Goal: Task Accomplishment & Management: Manage account settings

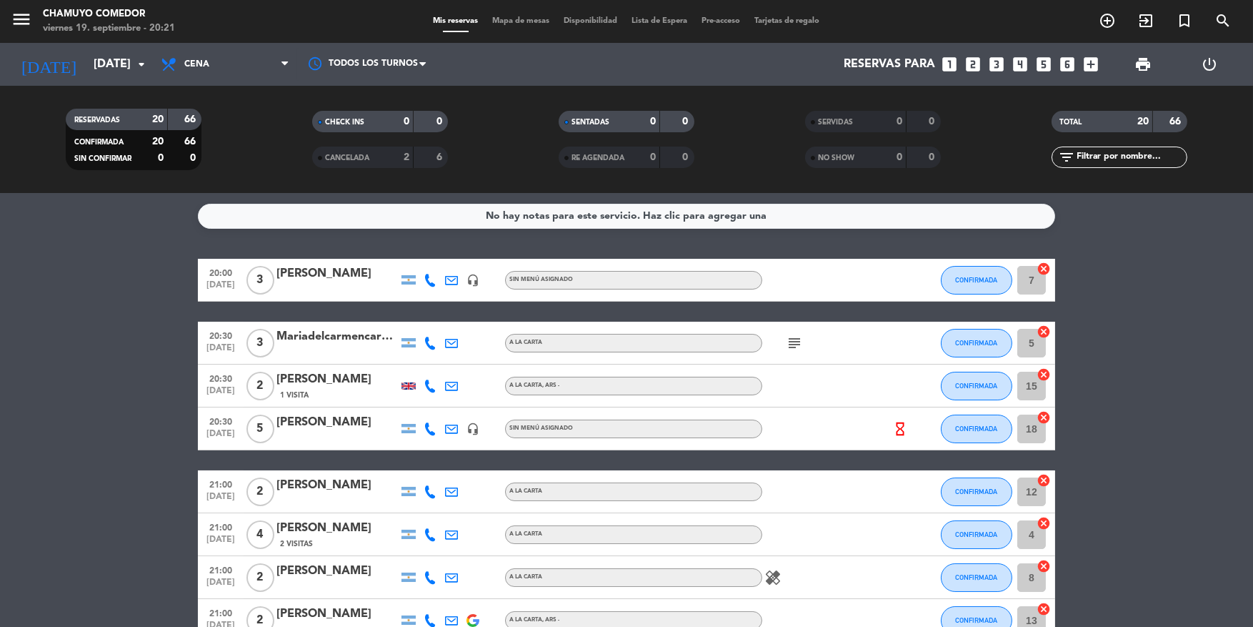
click at [262, 500] on span "2" at bounding box center [261, 491] width 28 height 29
drag, startPoint x: 902, startPoint y: 249, endPoint x: 387, endPoint y: 77, distance: 542.6
click at [389, 79] on ng-component "menu Chamuyo Comedor [DATE] 19. septiembre - 20:22 Mis reservas Mapa de mesas D…" at bounding box center [626, 313] width 1253 height 627
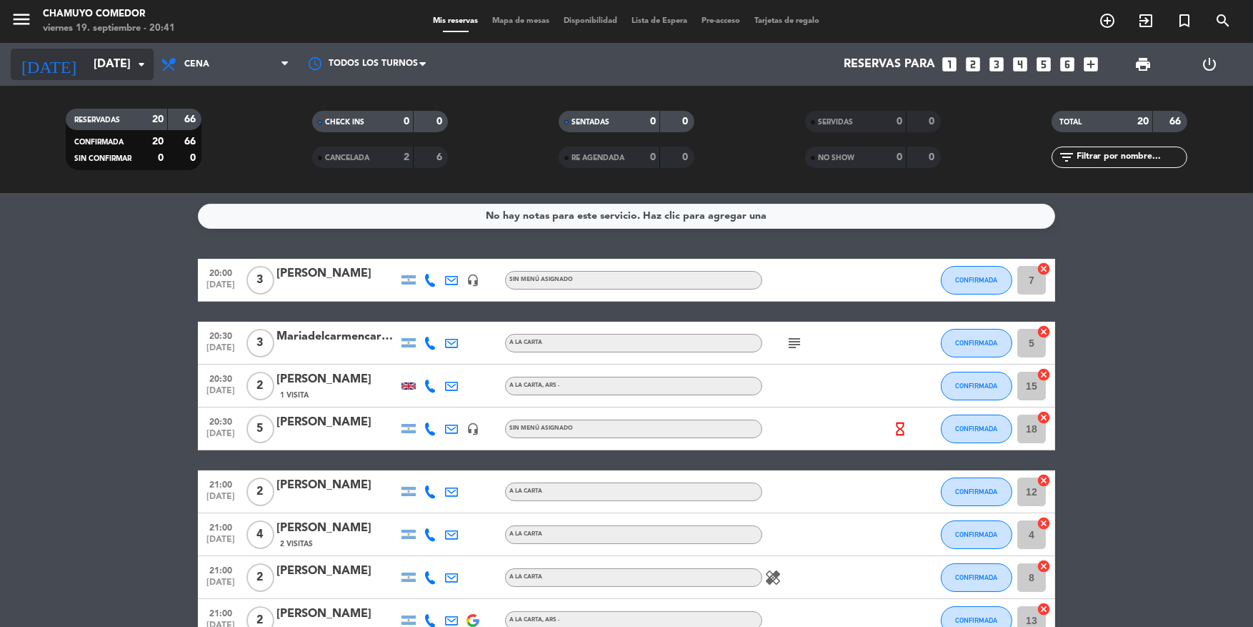
click at [116, 71] on input "[DATE]" at bounding box center [161, 65] width 151 height 28
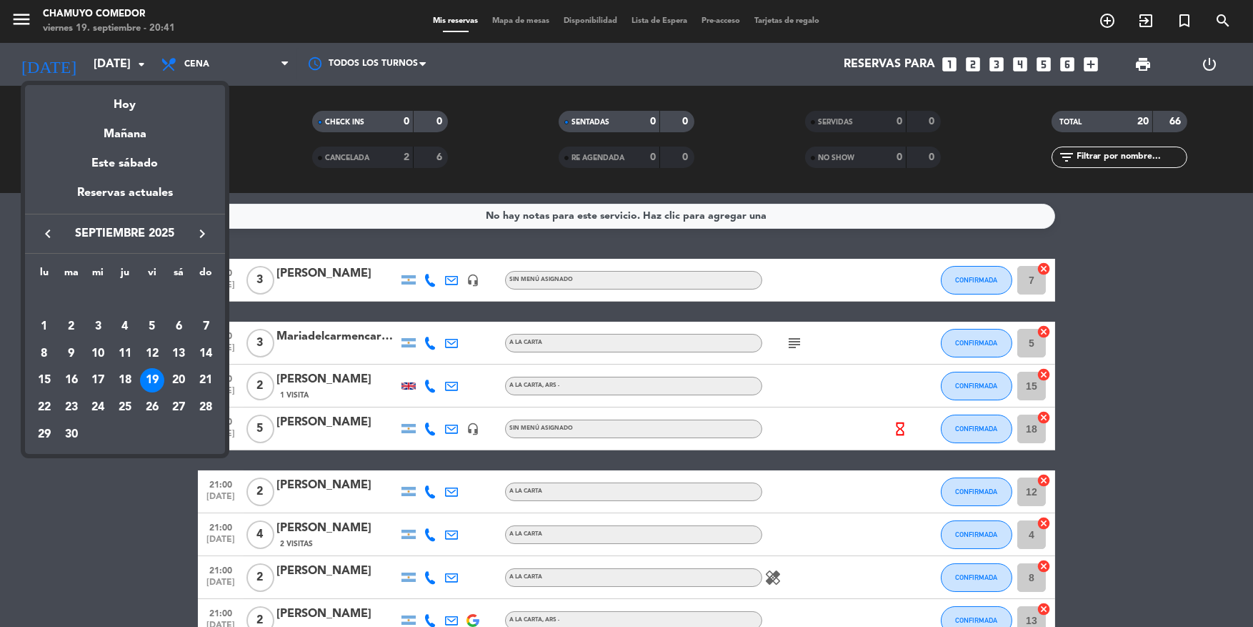
click at [91, 460] on div at bounding box center [626, 313] width 1253 height 627
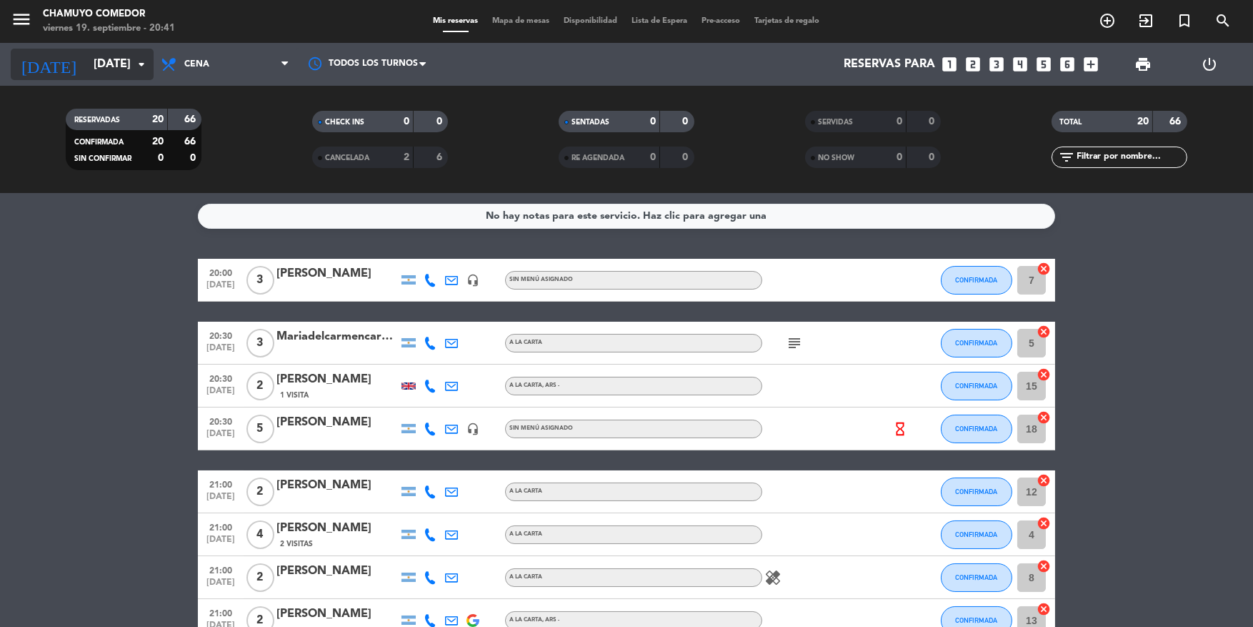
click at [126, 69] on input "[DATE]" at bounding box center [161, 65] width 151 height 28
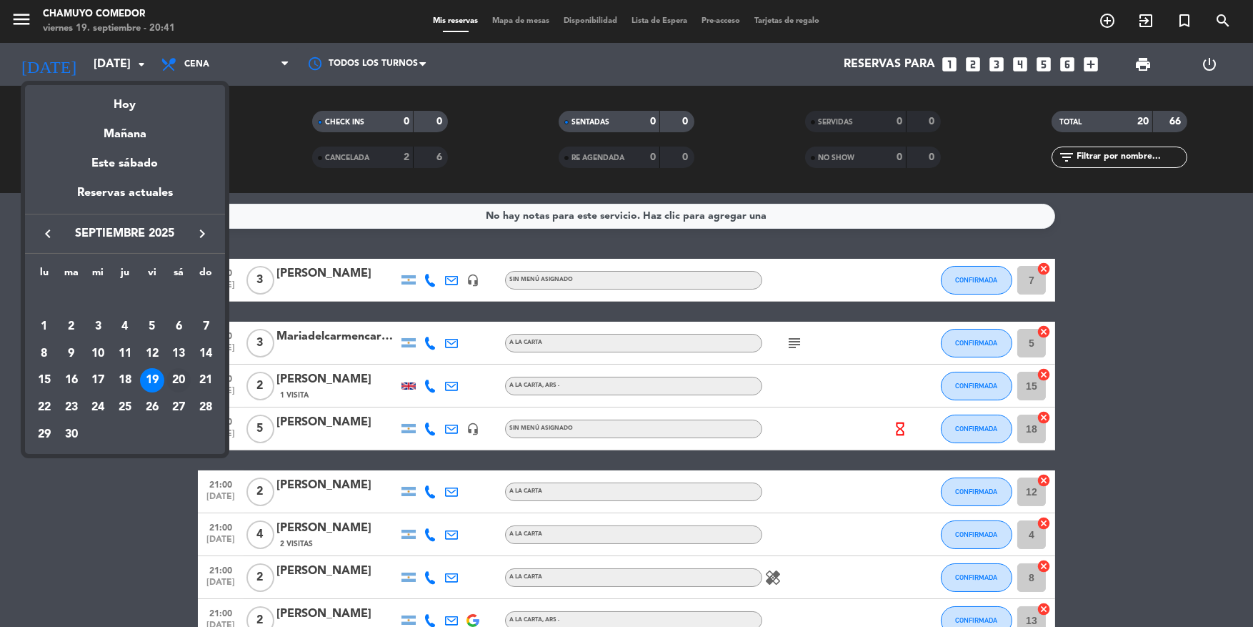
click at [180, 373] on div "20" at bounding box center [179, 380] width 24 height 24
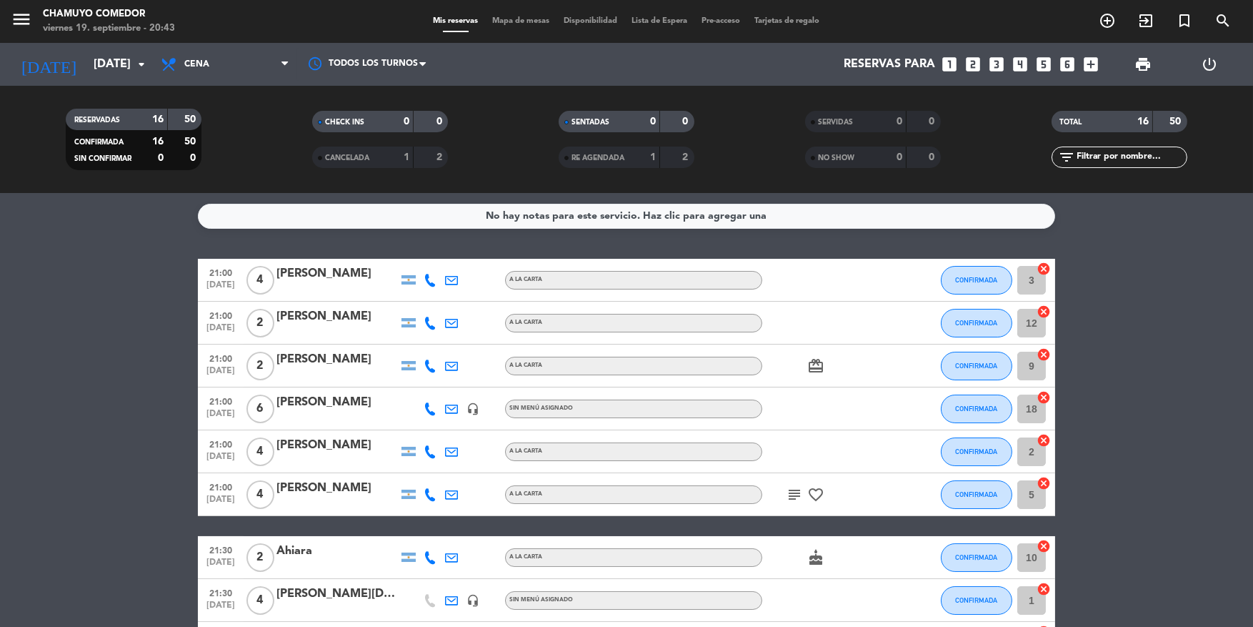
click at [78, 526] on bookings-row "21:00 [DATE] 4 [PERSON_NAME] A LA CARTA CONFIRMADA 3 cancel 21:00 [DATE] 2 [PER…" at bounding box center [626, 612] width 1253 height 706
click at [116, 70] on input "[DATE]" at bounding box center [161, 65] width 151 height 28
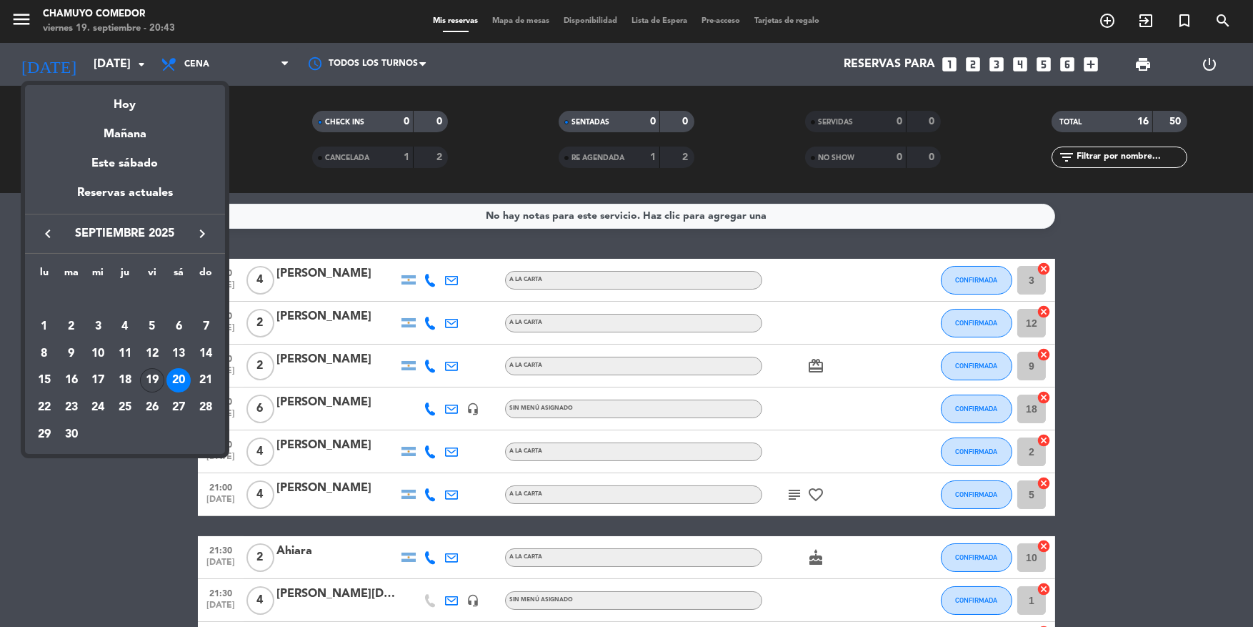
click at [153, 371] on div "19" at bounding box center [152, 380] width 24 height 24
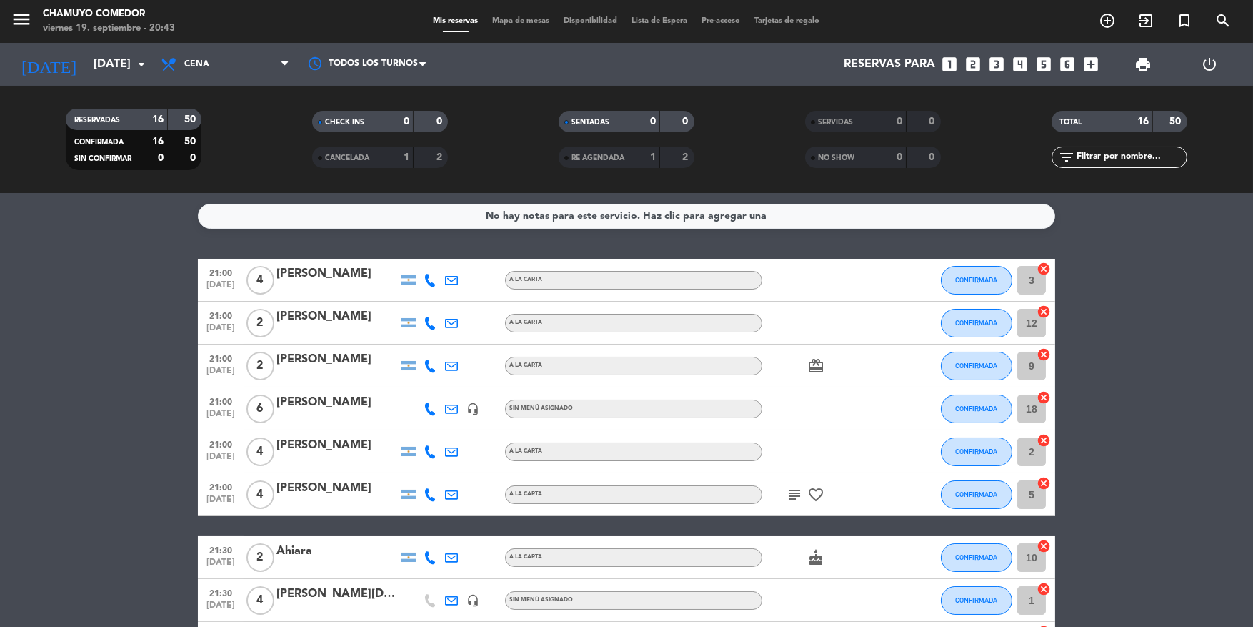
type input "[DATE]"
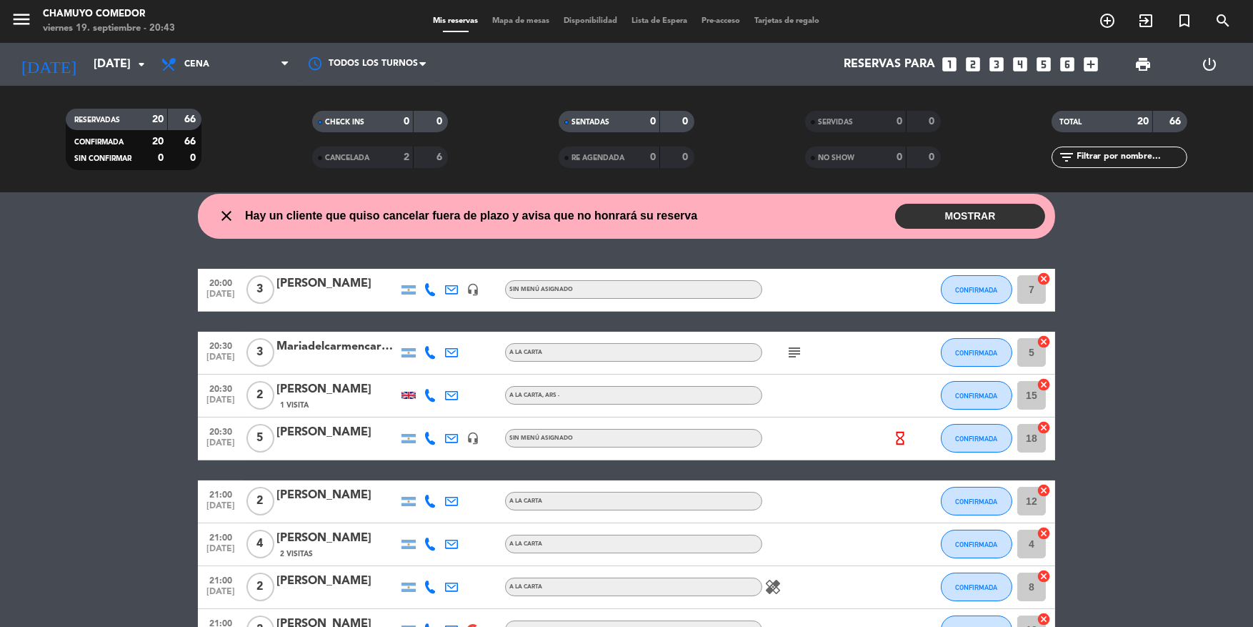
scroll to position [71, 0]
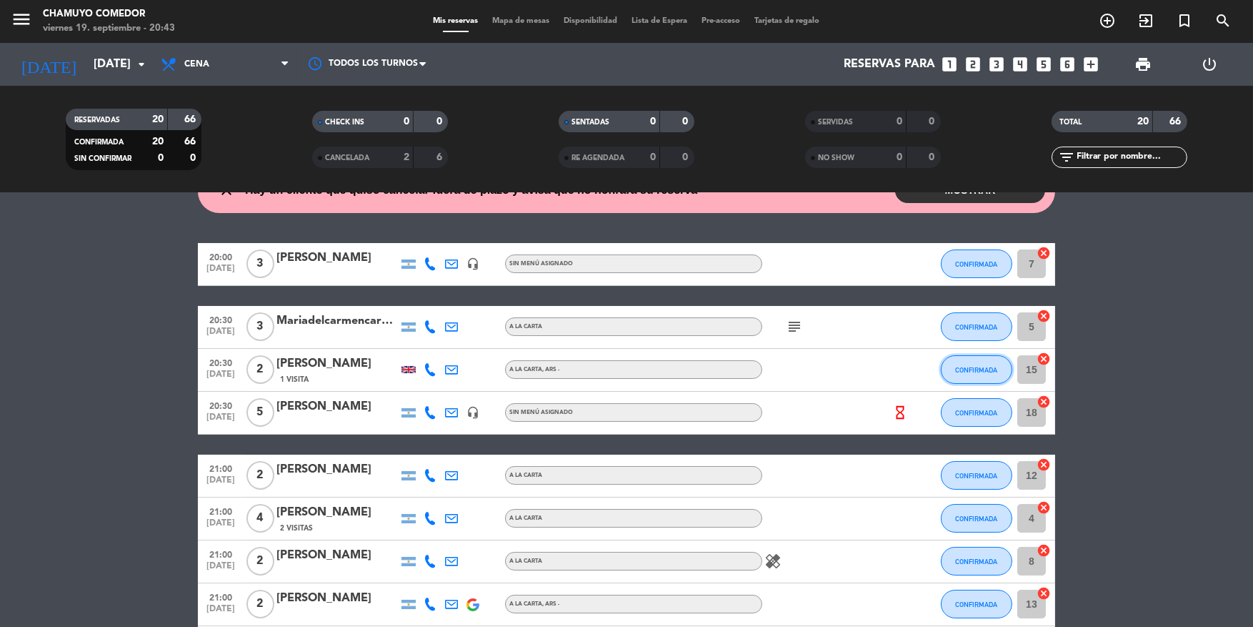
click at [993, 377] on button "CONFIRMADA" at bounding box center [976, 369] width 71 height 29
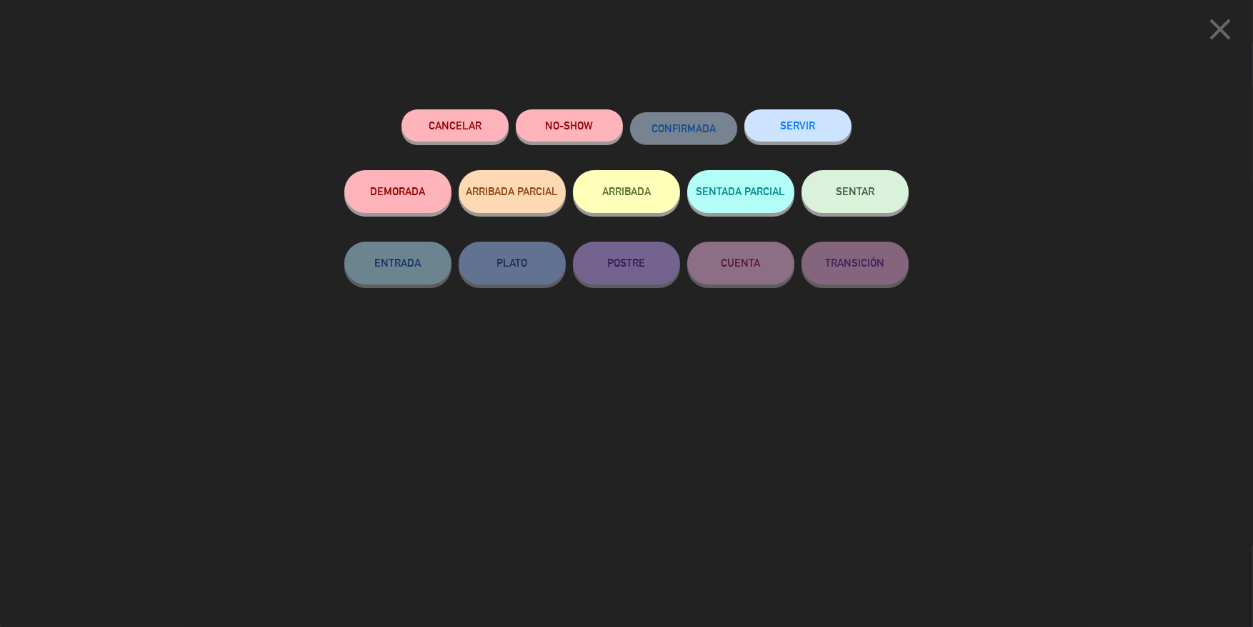
click at [870, 192] on span "SENTAR" at bounding box center [855, 191] width 39 height 12
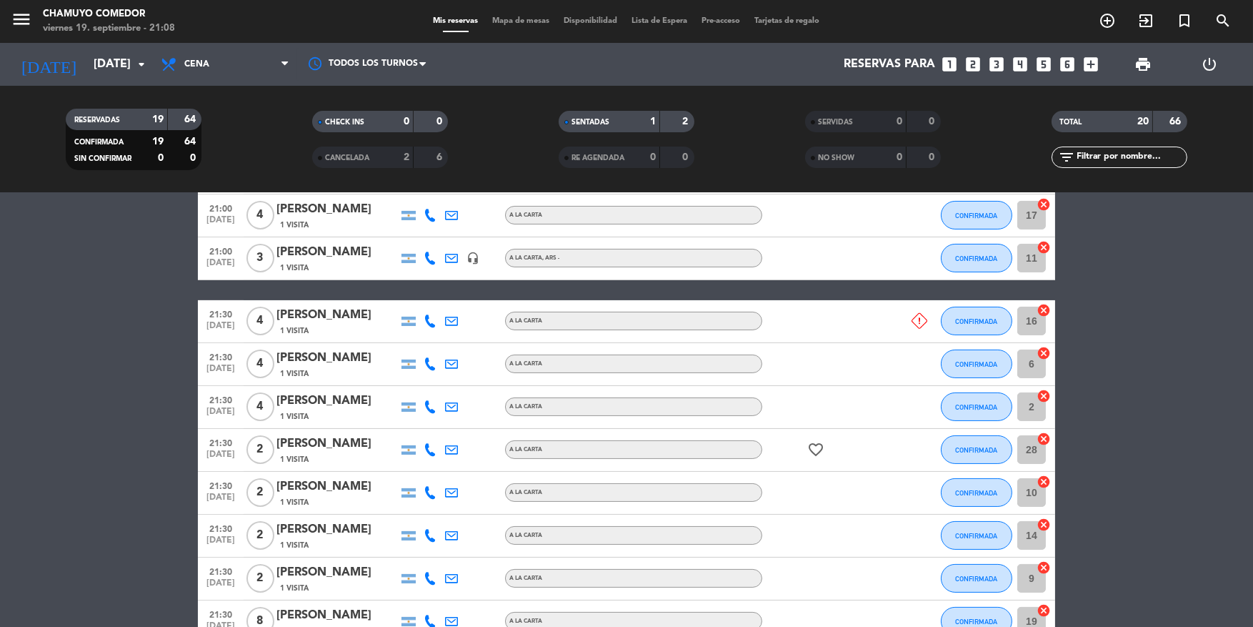
scroll to position [675, 0]
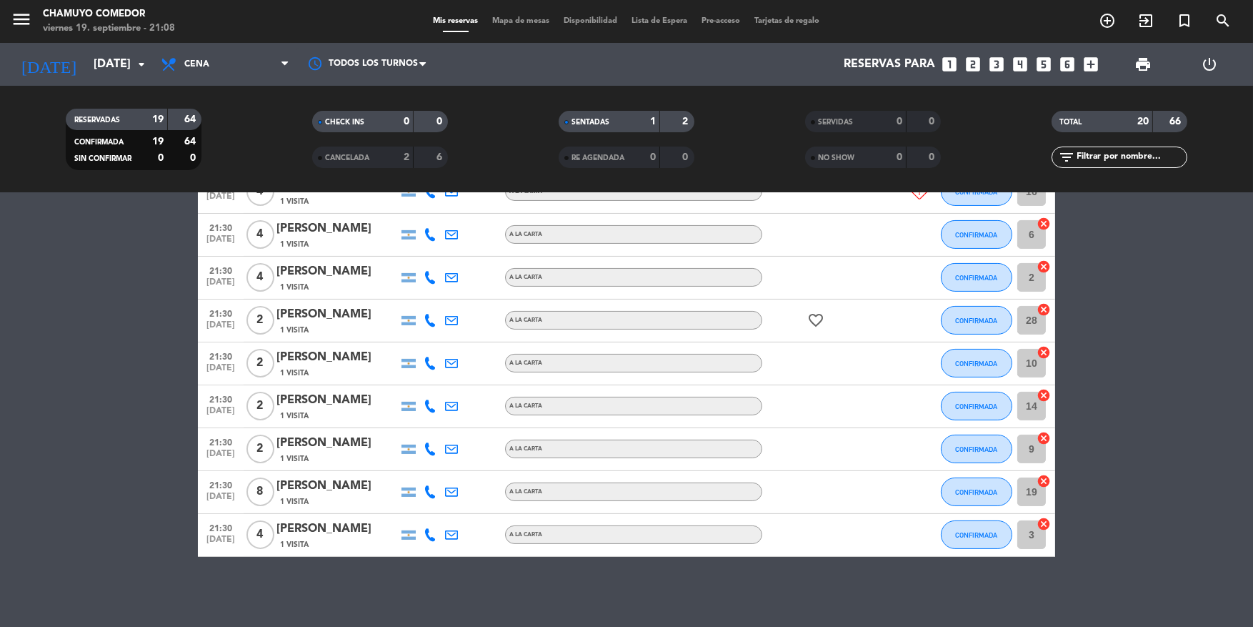
click at [322, 532] on div "[PERSON_NAME]" at bounding box center [337, 529] width 121 height 19
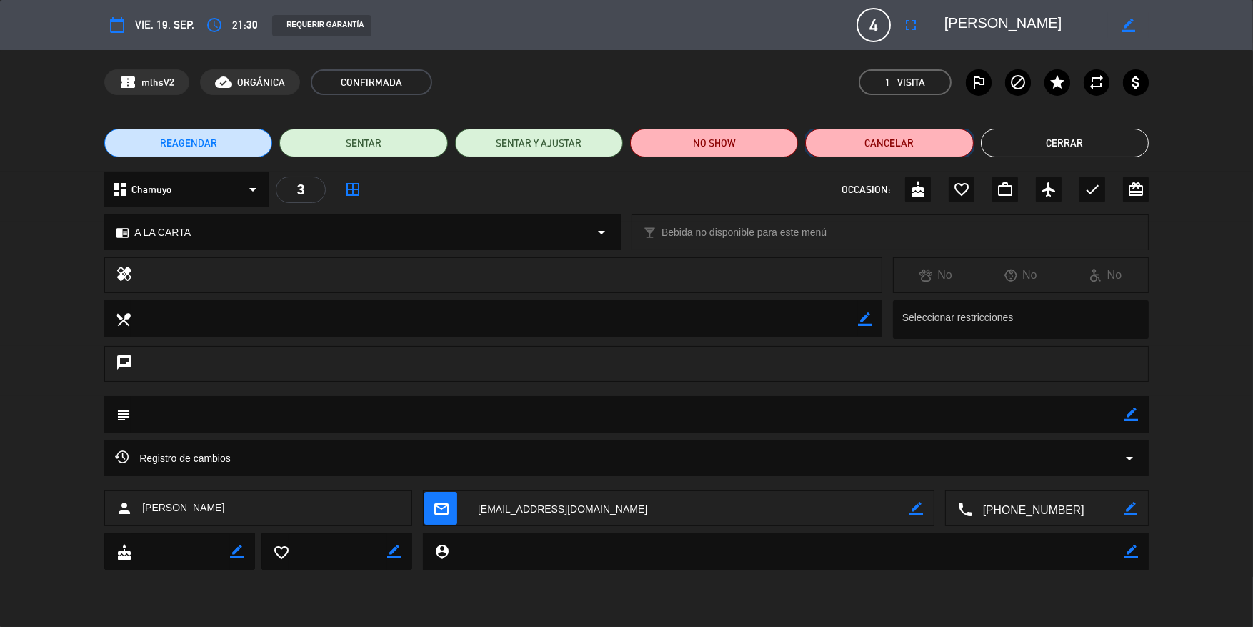
click at [877, 144] on button "Cancelar" at bounding box center [889, 143] width 168 height 29
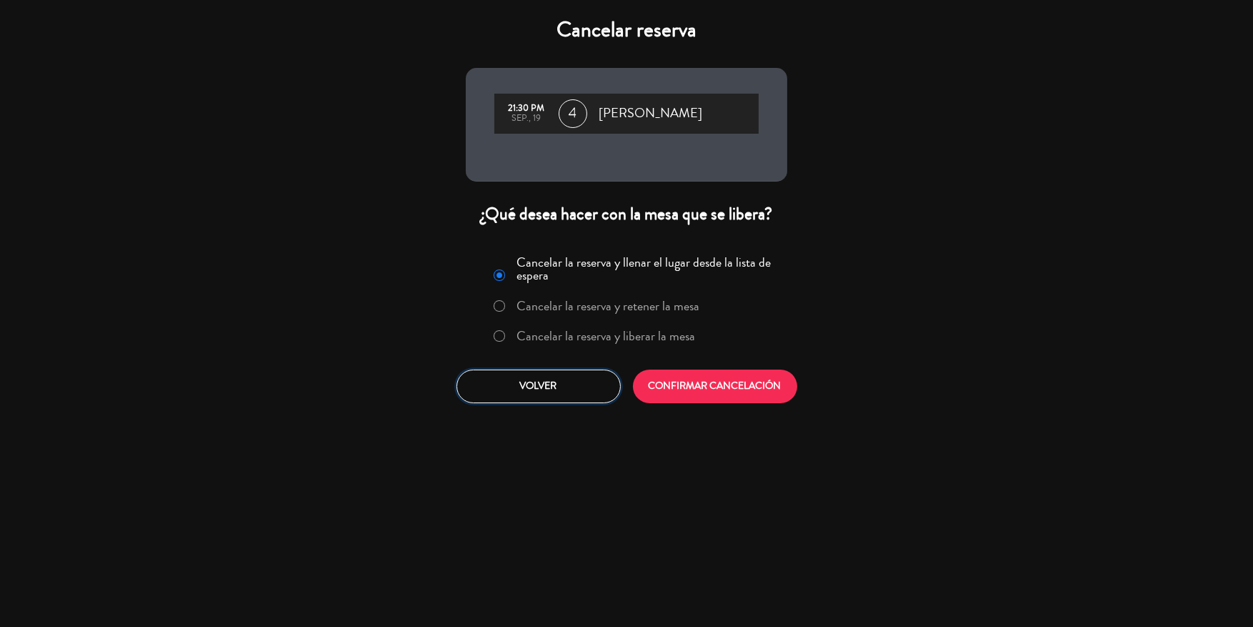
click at [592, 383] on button "Volver" at bounding box center [539, 386] width 164 height 34
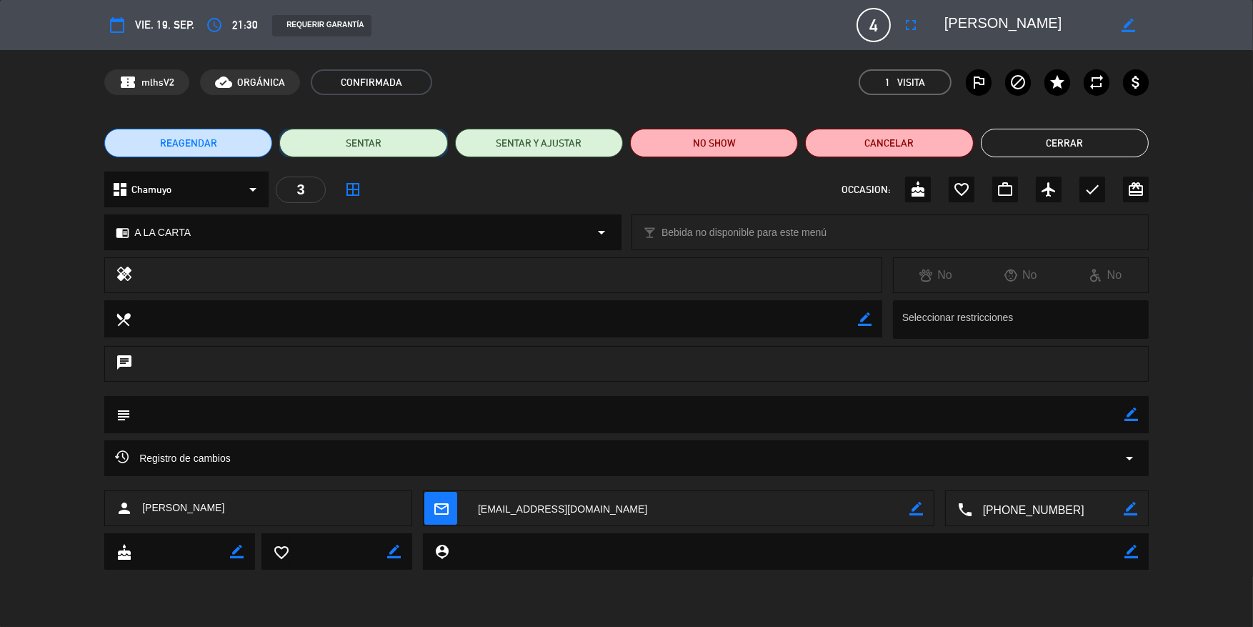
click at [395, 153] on button "SENTAR" at bounding box center [363, 143] width 168 height 29
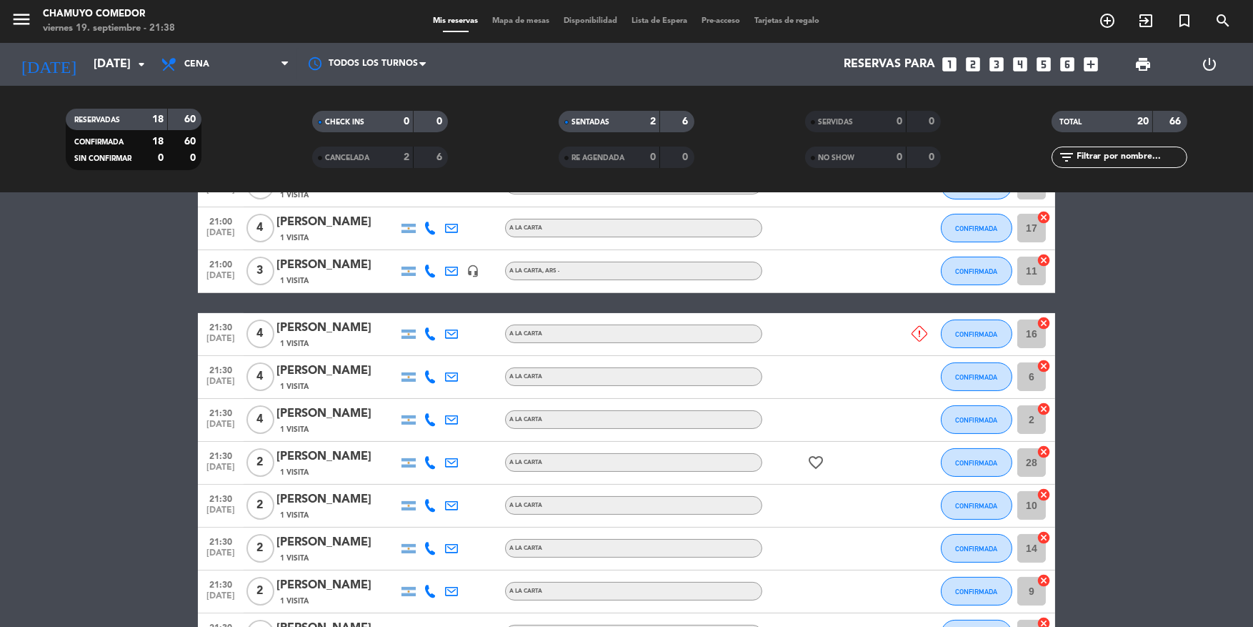
scroll to position [462, 0]
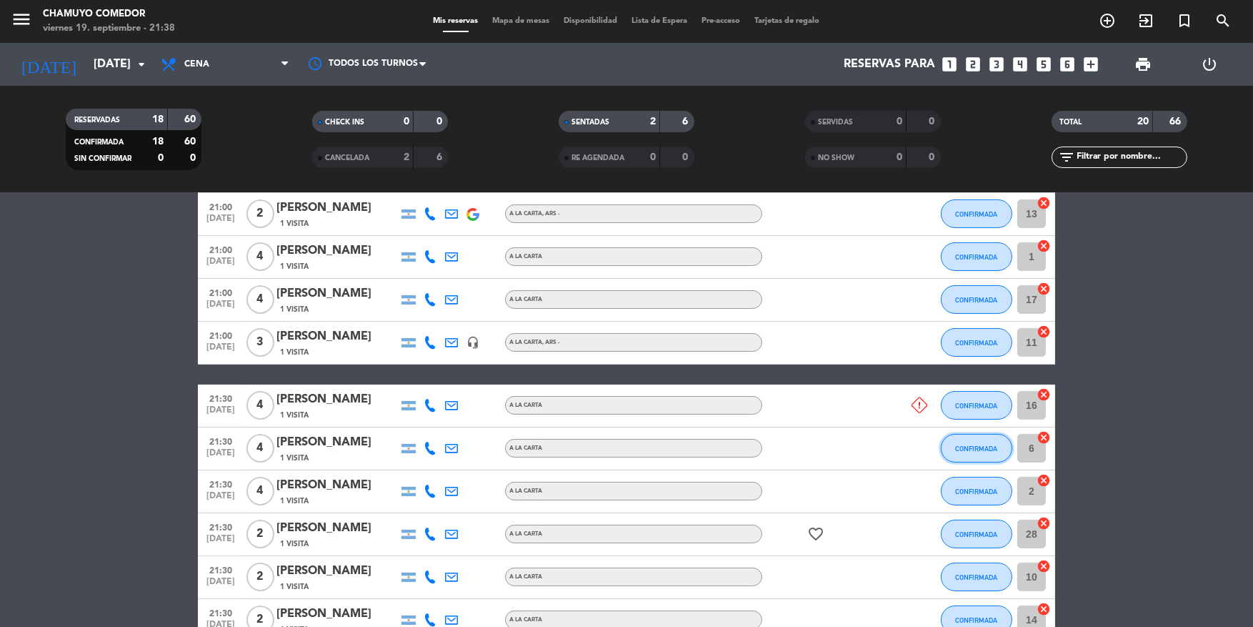
click at [984, 444] on span "CONFIRMADA" at bounding box center [977, 448] width 42 height 8
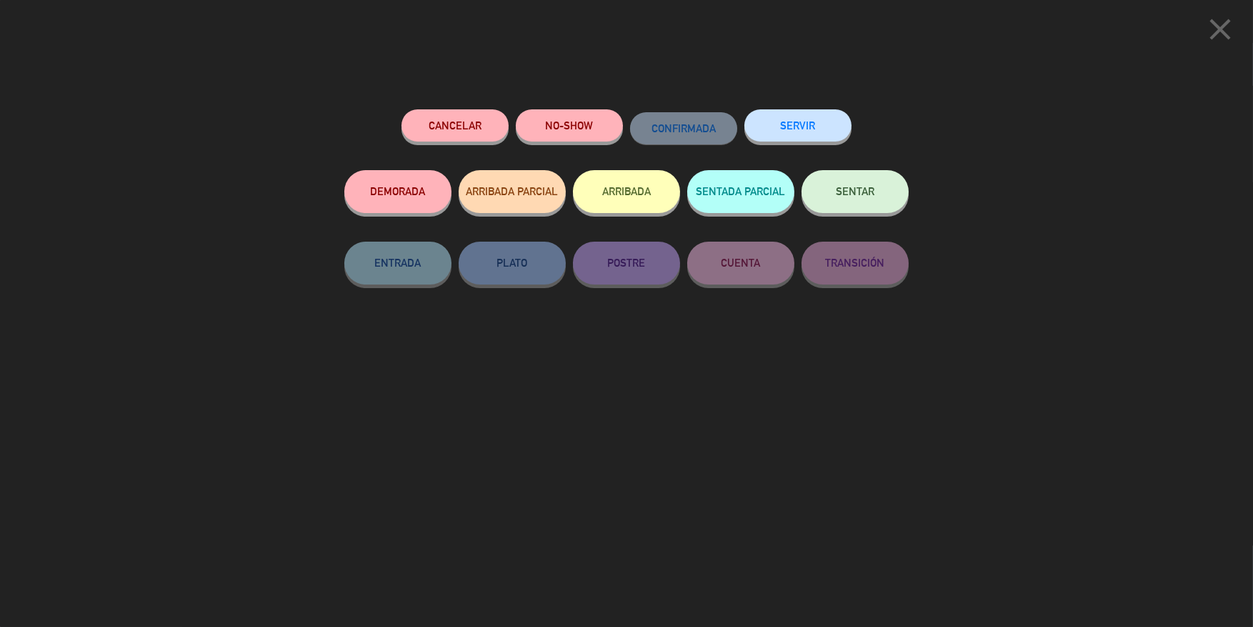
click at [868, 200] on button "SENTAR" at bounding box center [855, 191] width 107 height 43
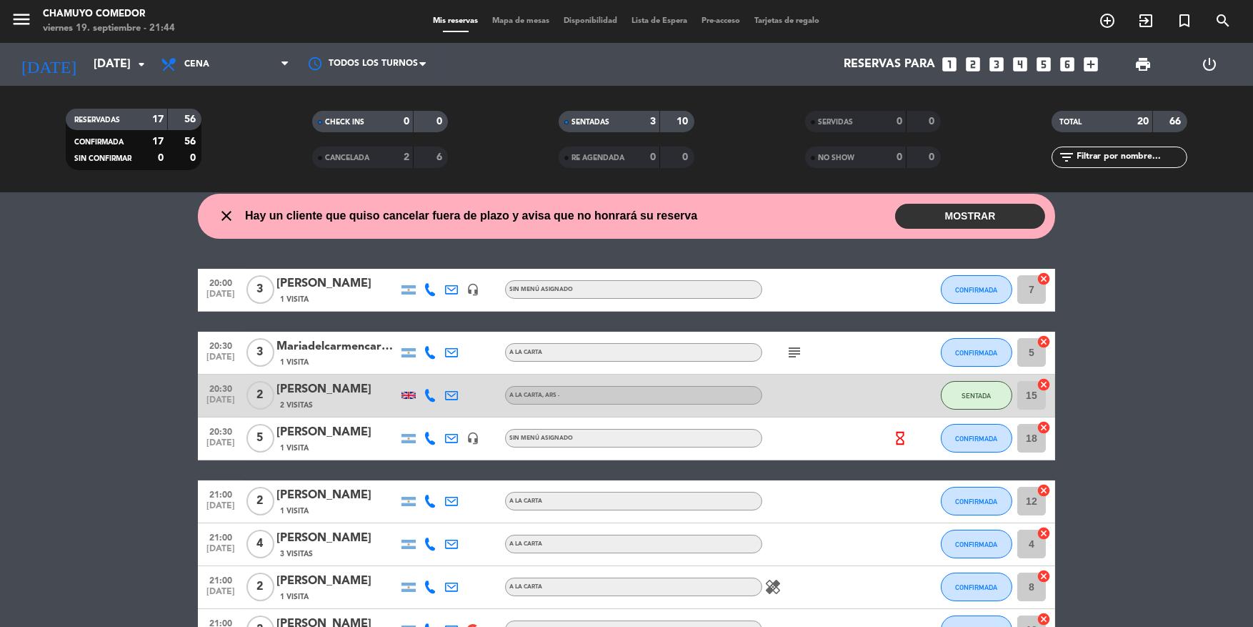
scroll to position [0, 0]
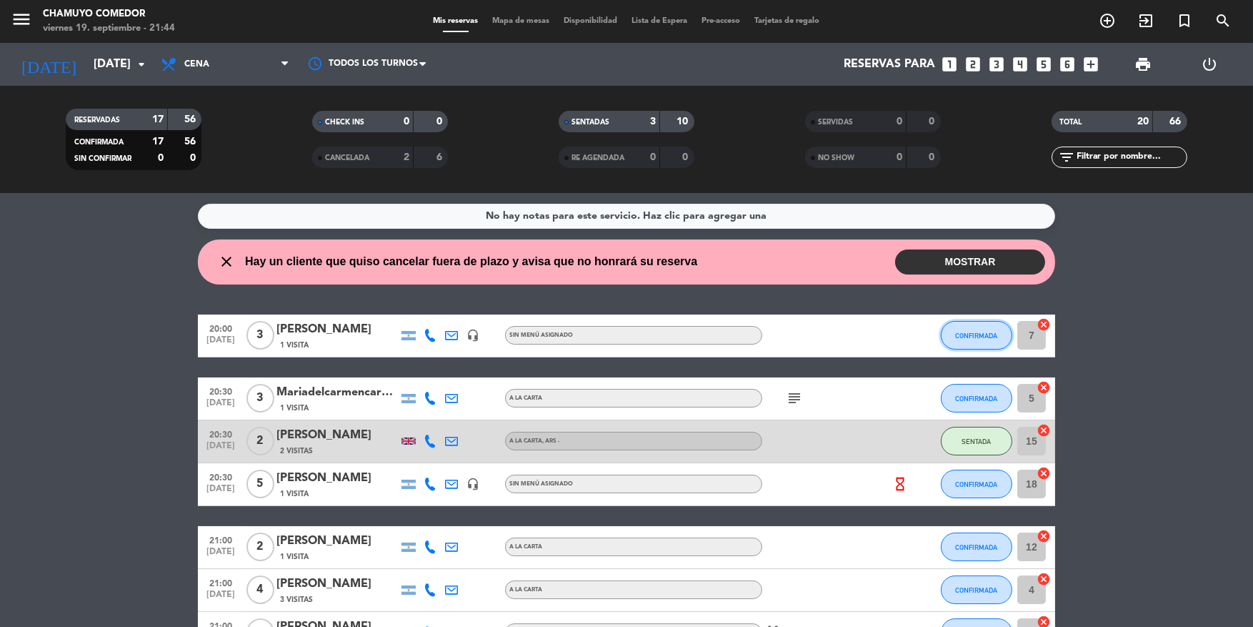
click at [950, 337] on button "CONFIRMADA" at bounding box center [976, 335] width 71 height 29
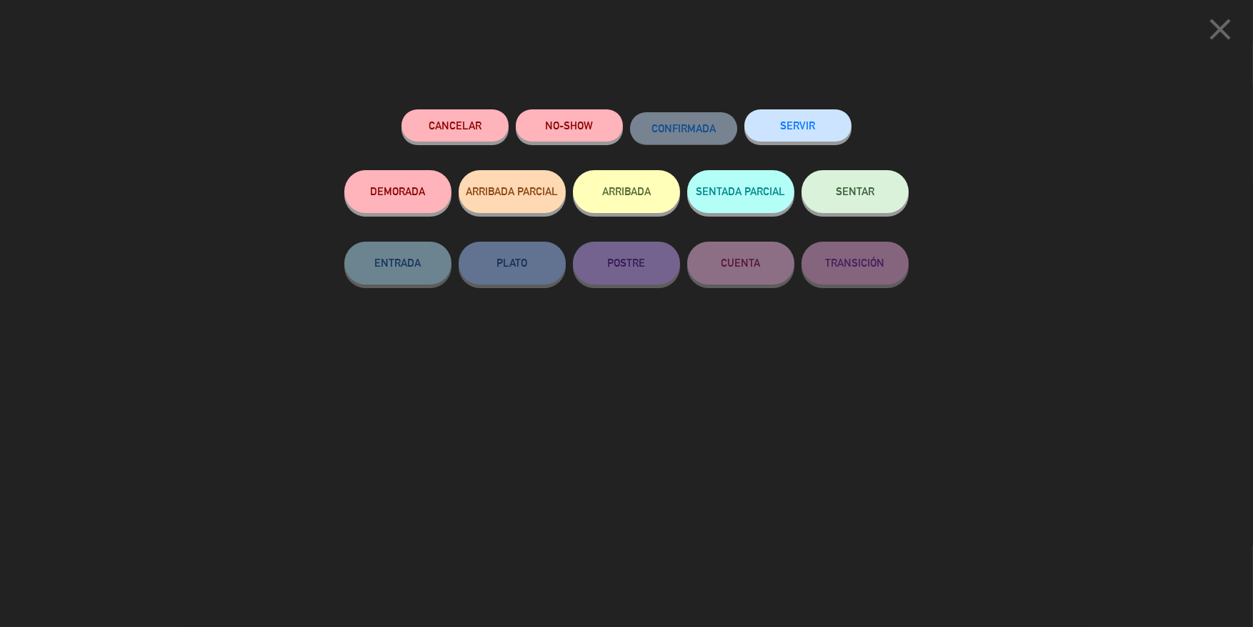
click at [883, 203] on button "SENTAR" at bounding box center [855, 191] width 107 height 43
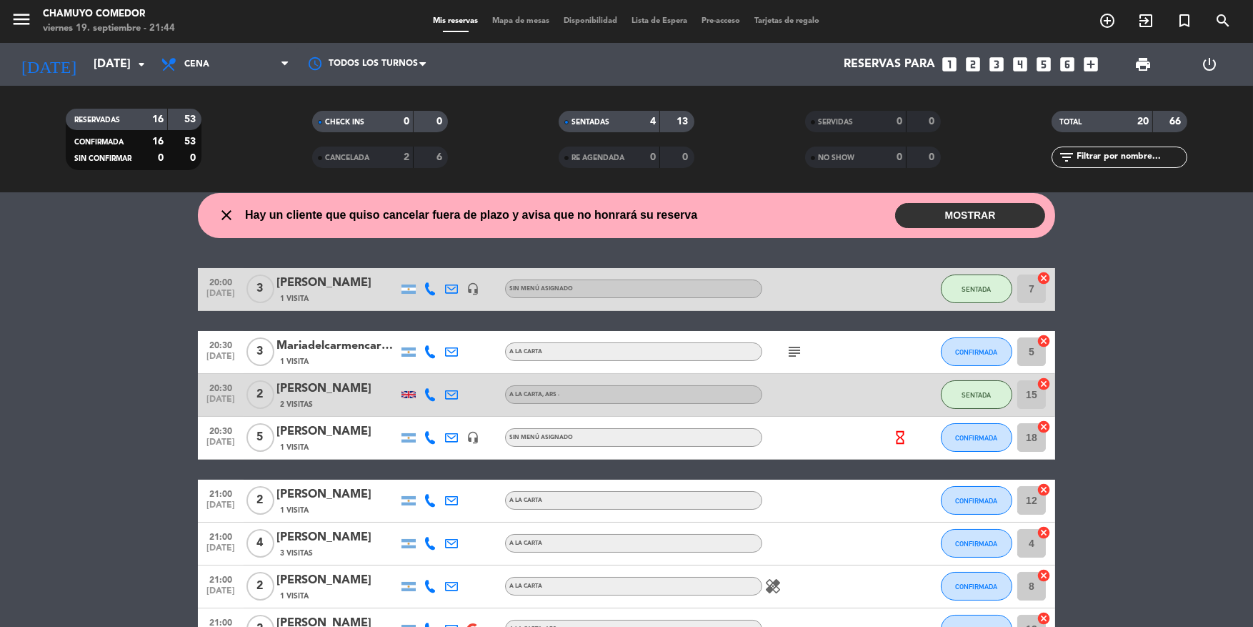
scroll to position [71, 0]
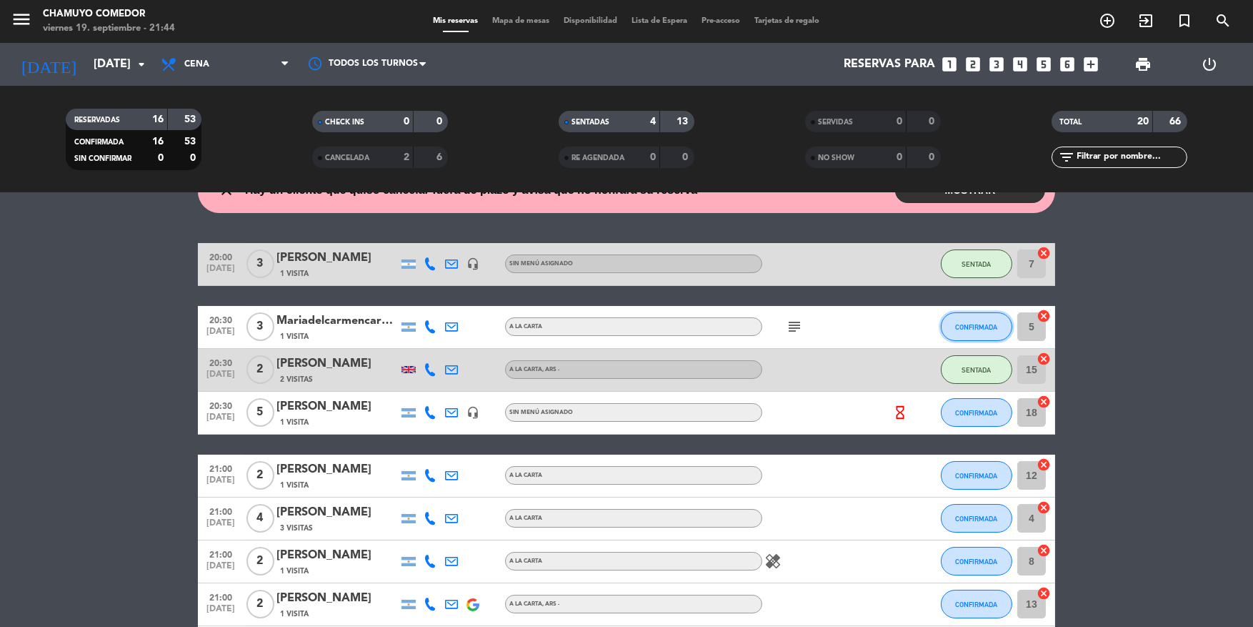
click at [975, 327] on span "CONFIRMADA" at bounding box center [977, 327] width 42 height 8
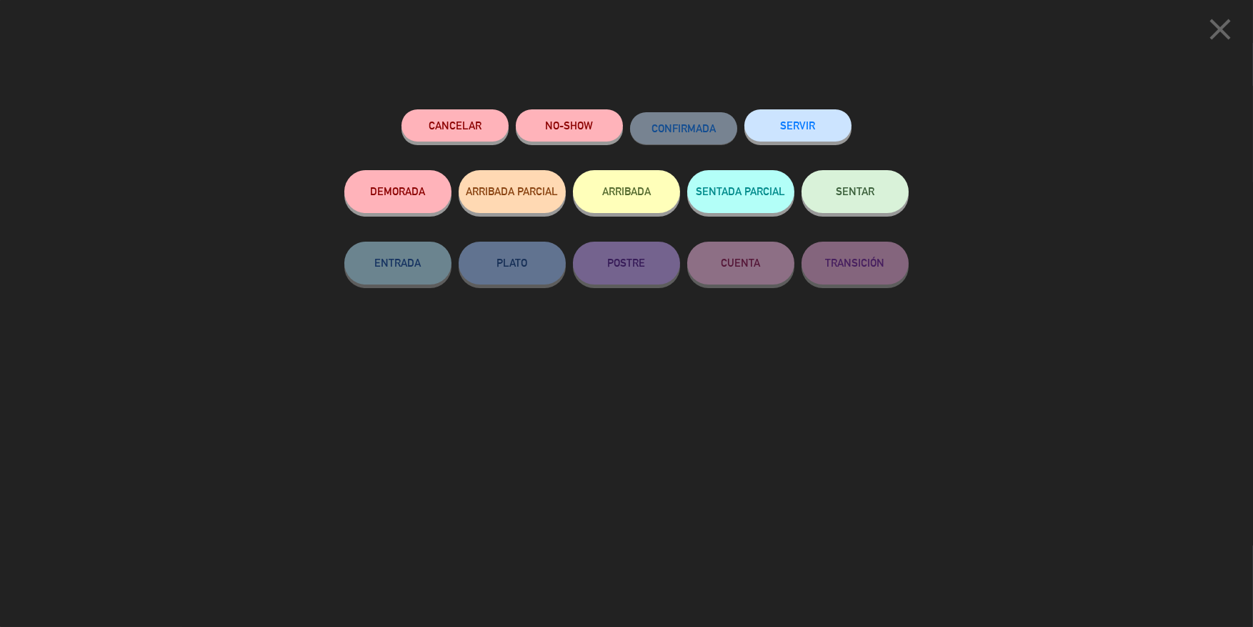
click at [879, 212] on button "SENTAR" at bounding box center [855, 191] width 107 height 43
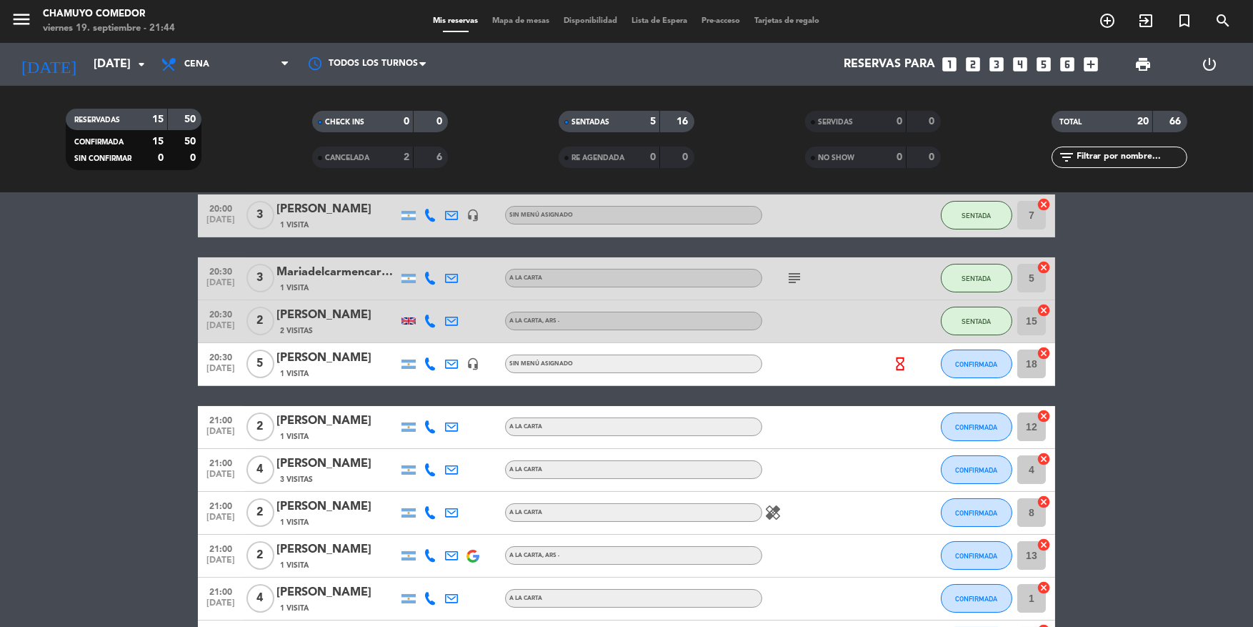
scroll to position [143, 0]
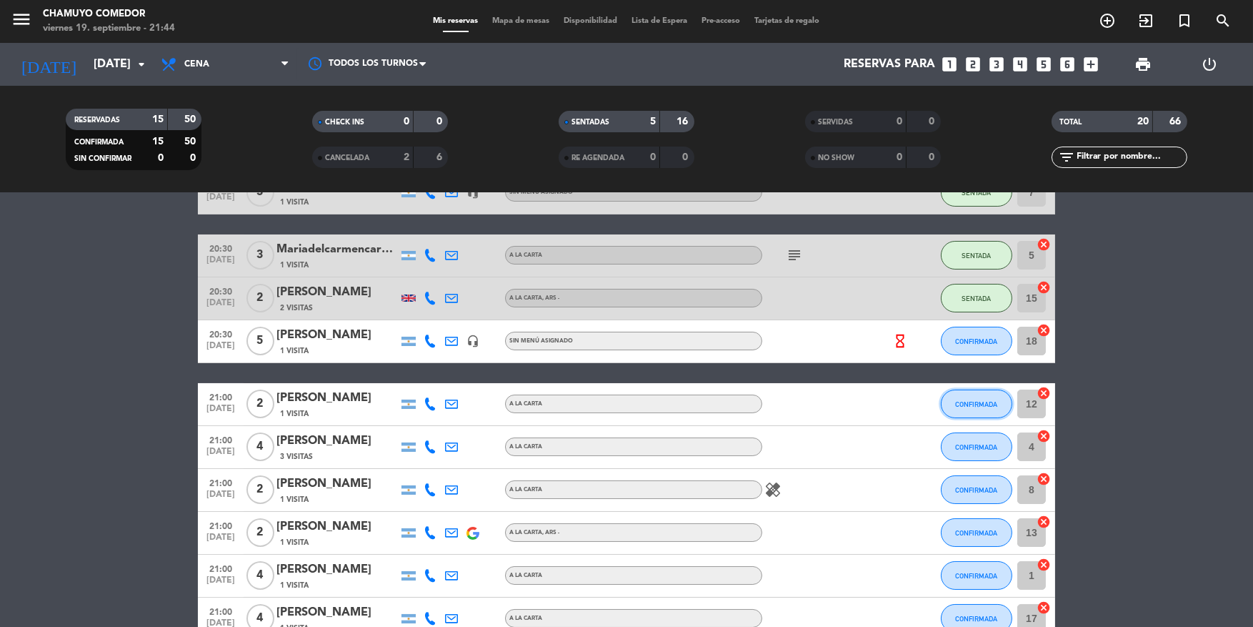
click at [988, 404] on span "CONFIRMADA" at bounding box center [977, 404] width 42 height 8
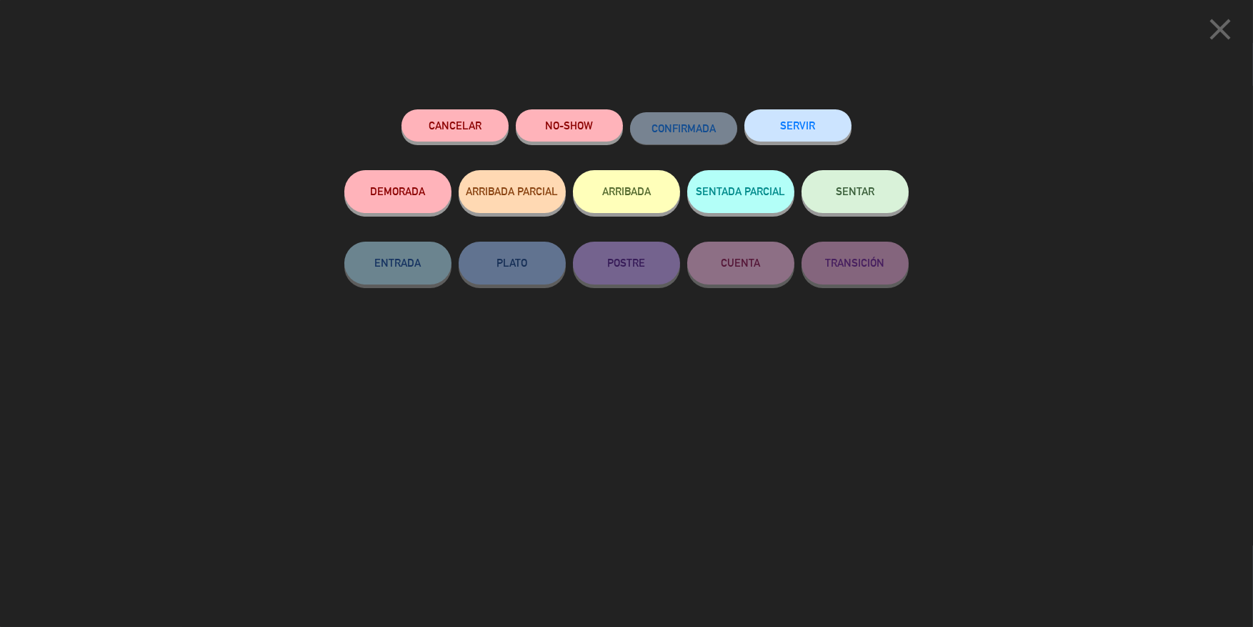
click at [859, 187] on span "SENTAR" at bounding box center [855, 191] width 39 height 12
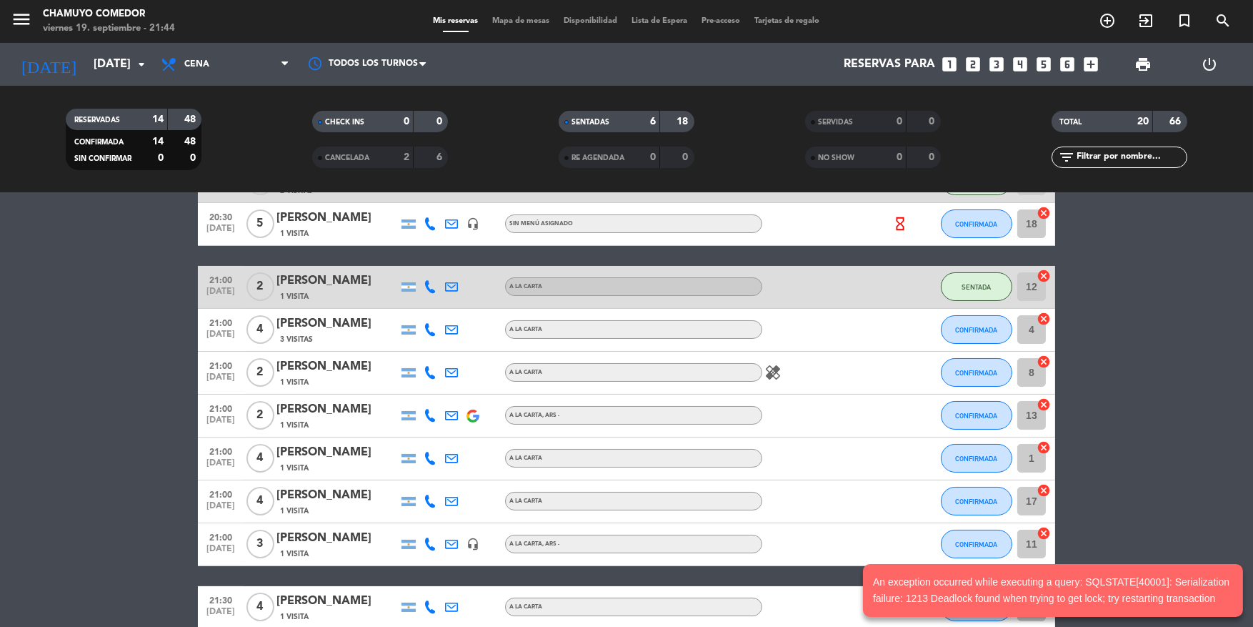
scroll to position [286, 0]
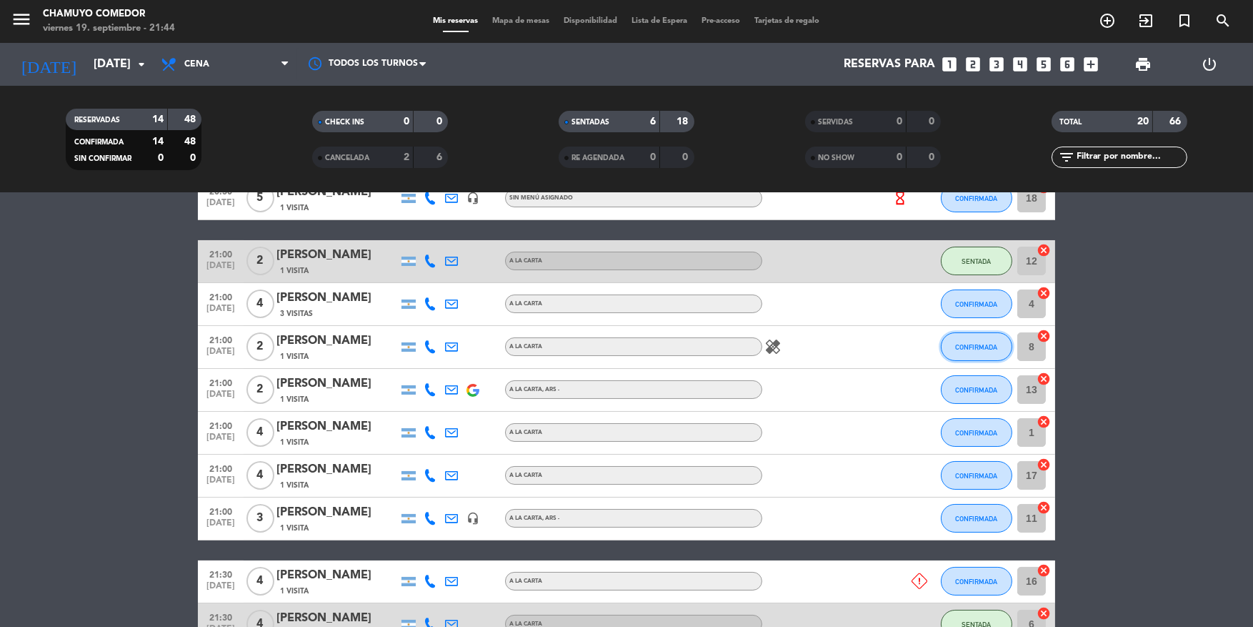
click at [989, 351] on button "CONFIRMADA" at bounding box center [976, 346] width 71 height 29
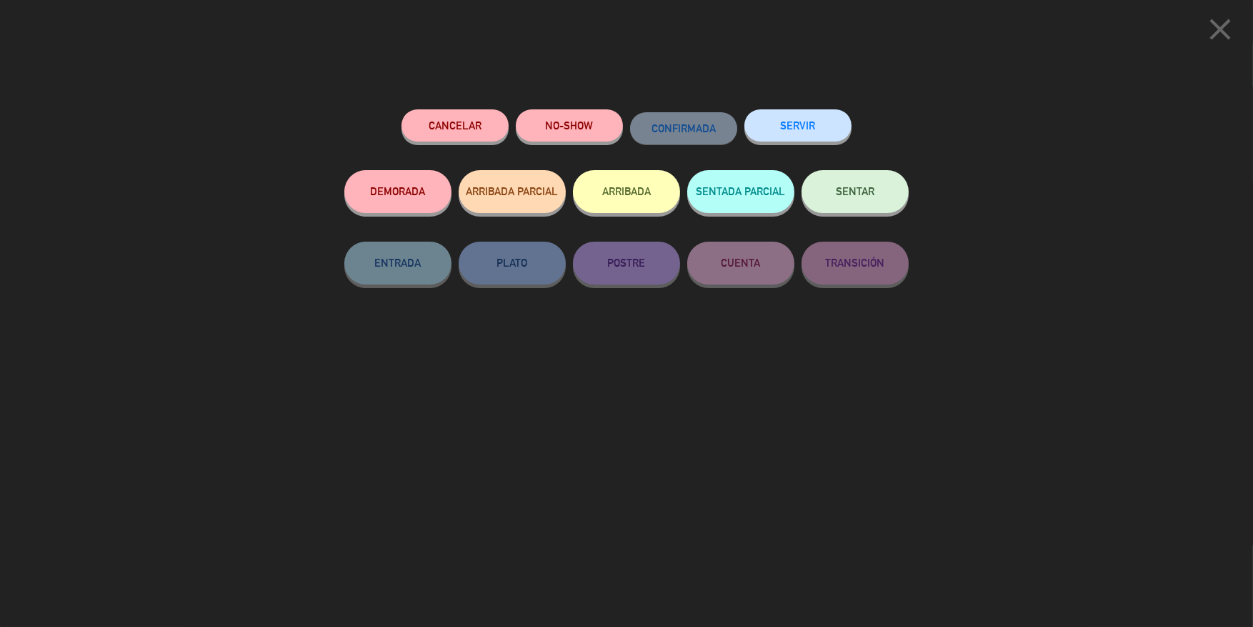
click at [868, 210] on button "SENTAR" at bounding box center [855, 191] width 107 height 43
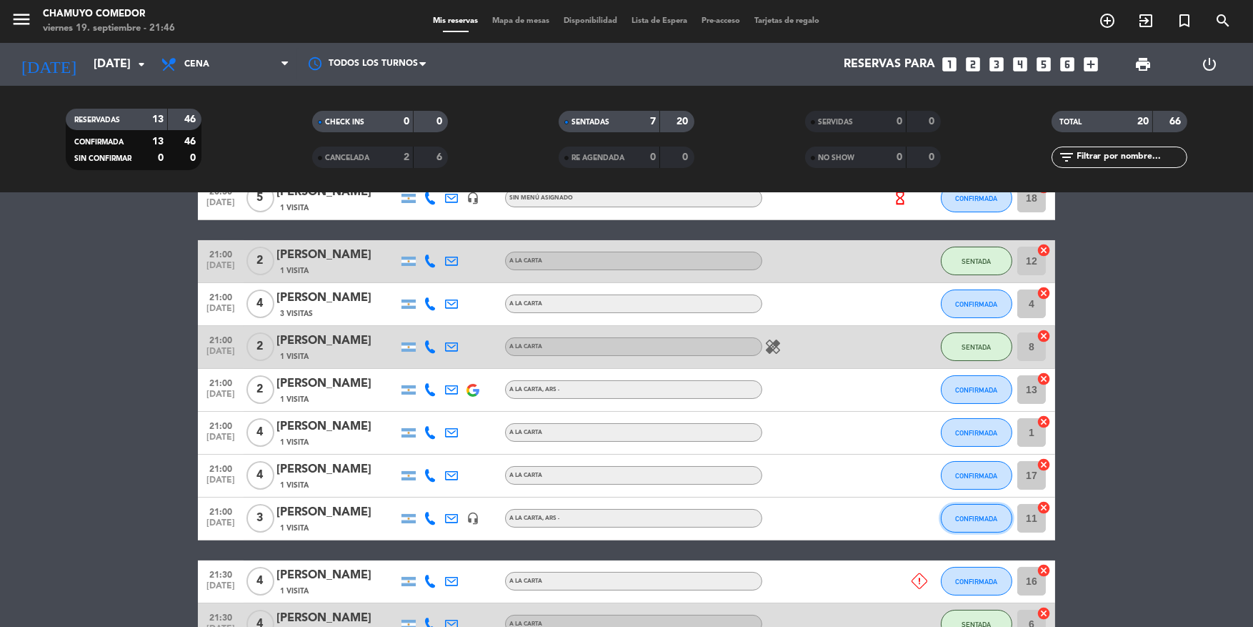
click at [972, 523] on button "CONFIRMADA" at bounding box center [976, 518] width 71 height 29
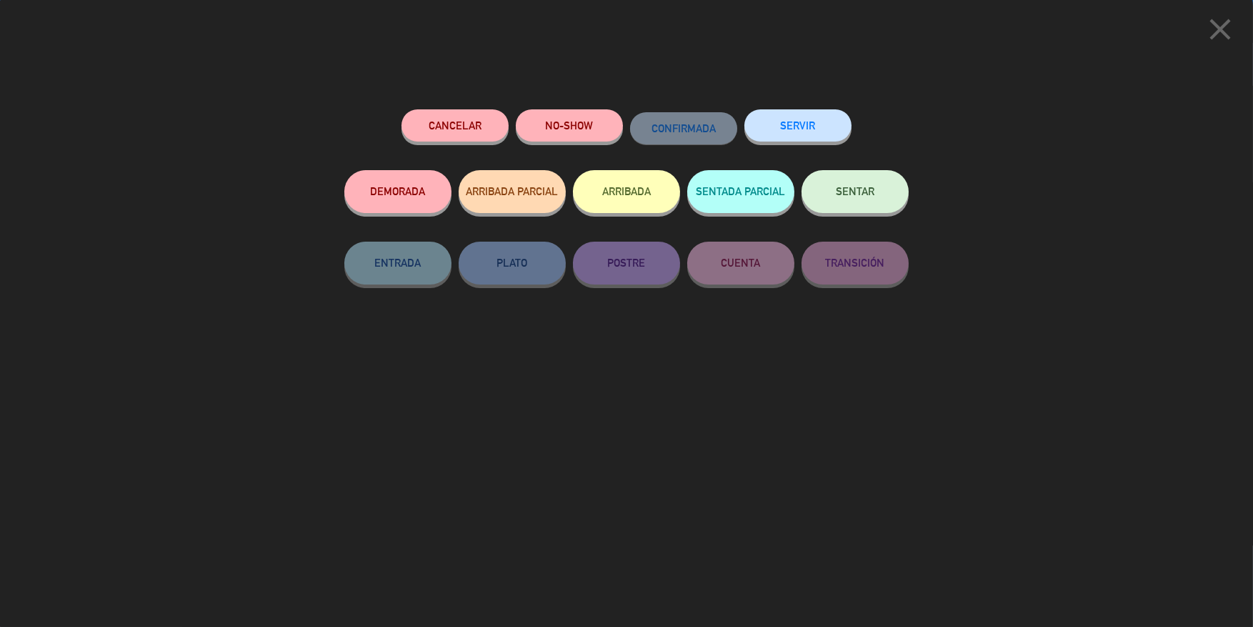
click at [858, 209] on button "SENTAR" at bounding box center [855, 191] width 107 height 43
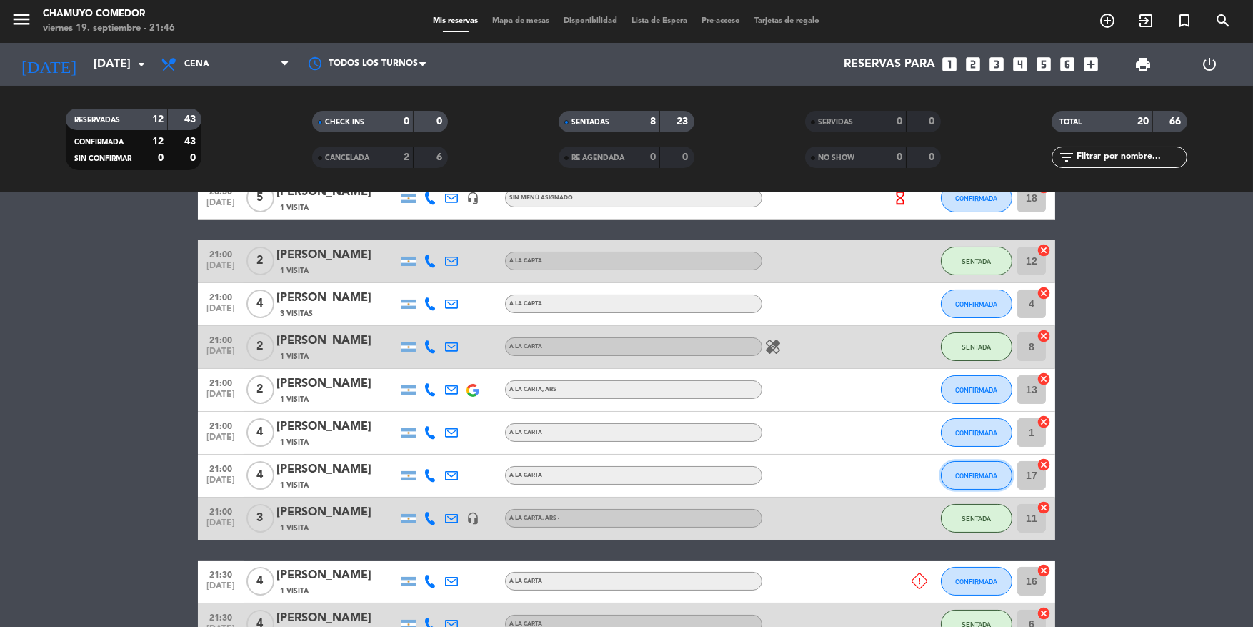
click at [975, 469] on button "CONFIRMADA" at bounding box center [976, 475] width 71 height 29
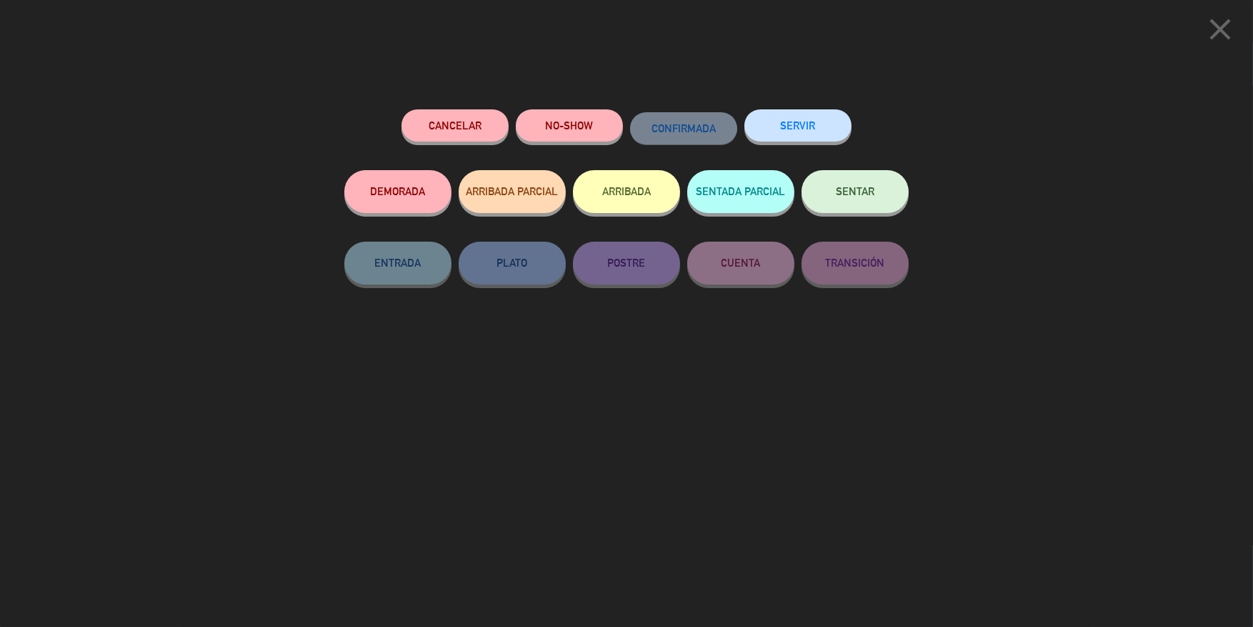
click at [880, 203] on button "SENTAR" at bounding box center [855, 191] width 107 height 43
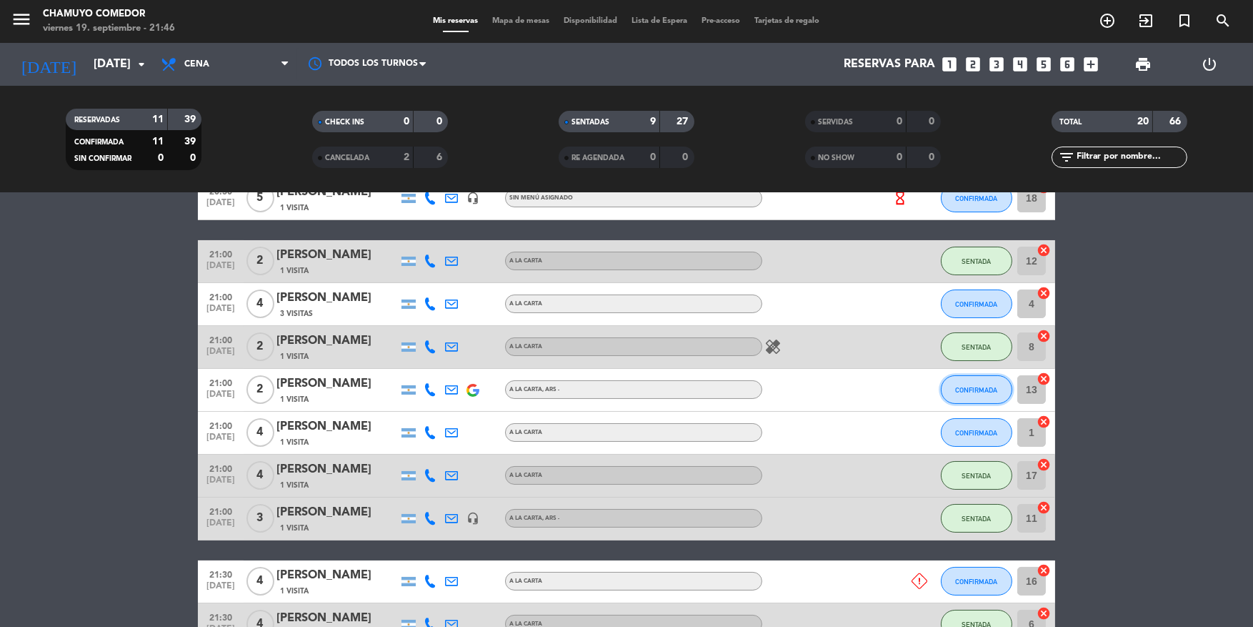
click at [997, 396] on button "CONFIRMADA" at bounding box center [976, 389] width 71 height 29
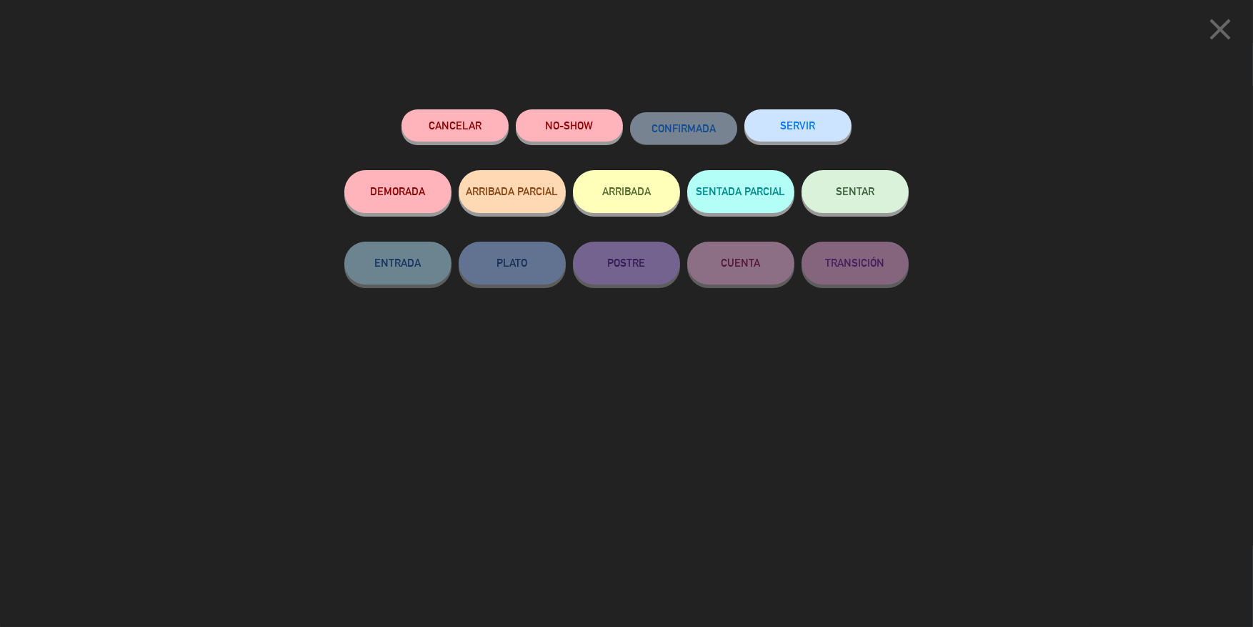
click at [860, 205] on button "SENTAR" at bounding box center [855, 191] width 107 height 43
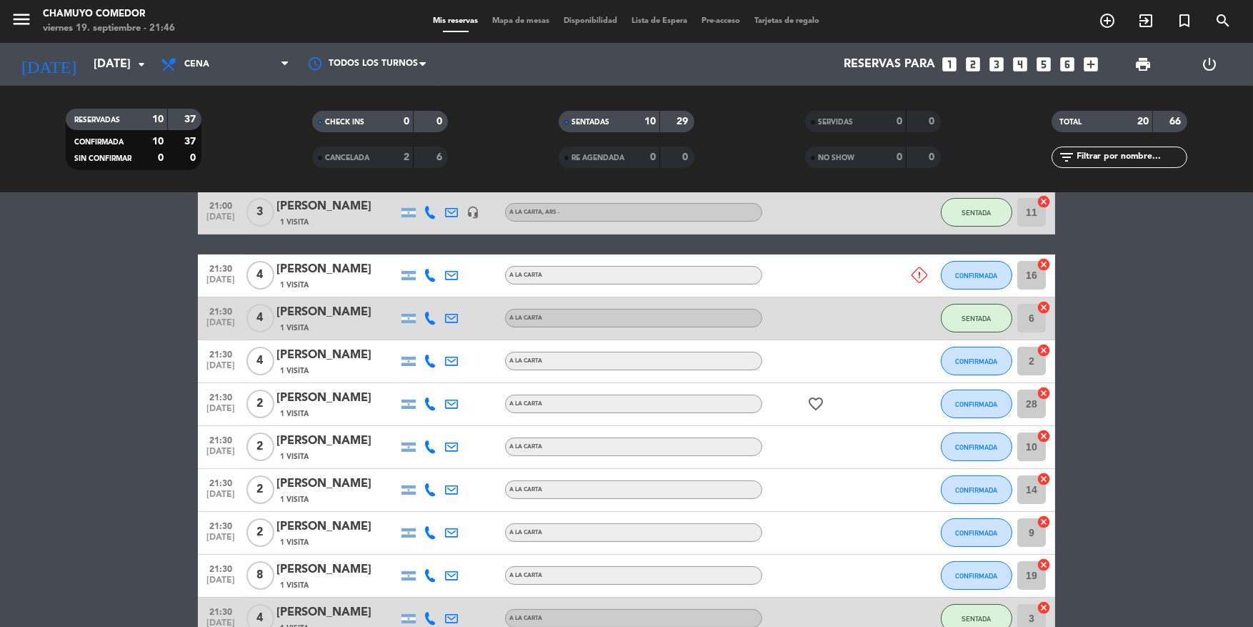
scroll to position [643, 0]
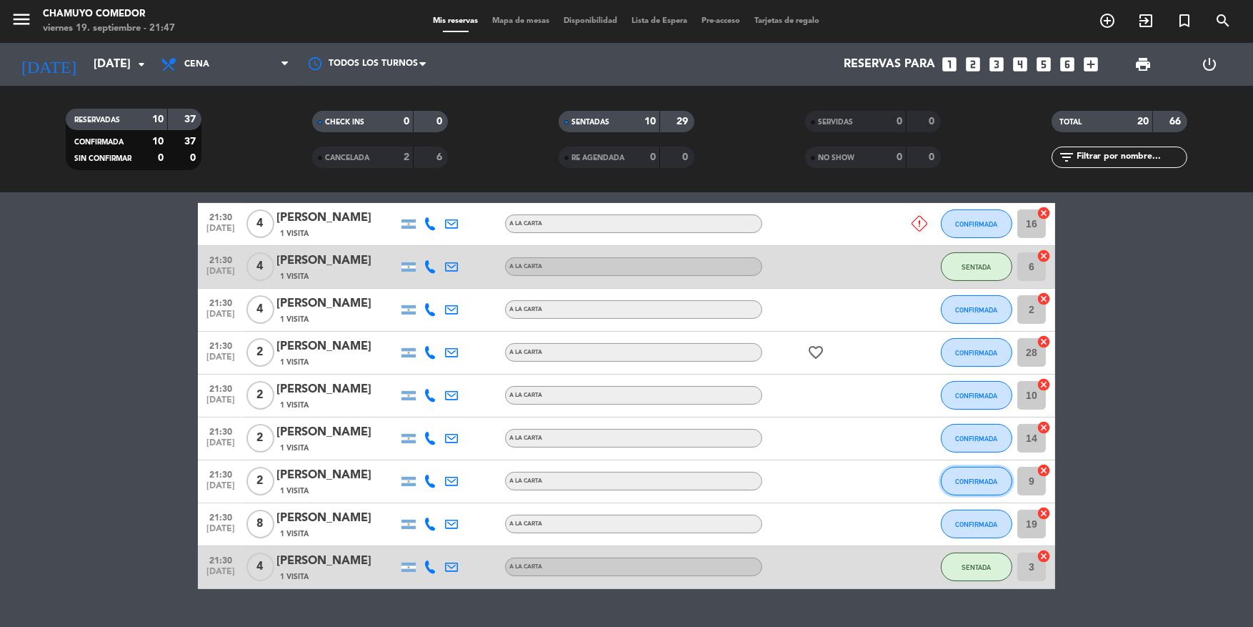
click at [964, 471] on button "CONFIRMADA" at bounding box center [976, 481] width 71 height 29
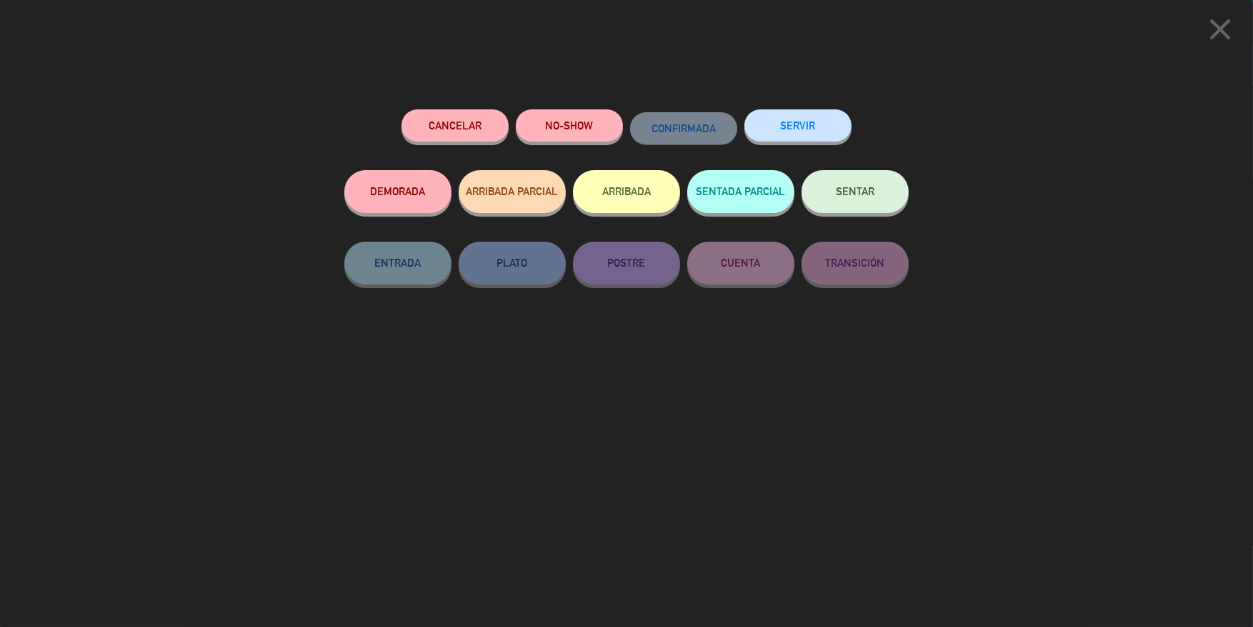
click at [869, 208] on button "SENTAR" at bounding box center [855, 191] width 107 height 43
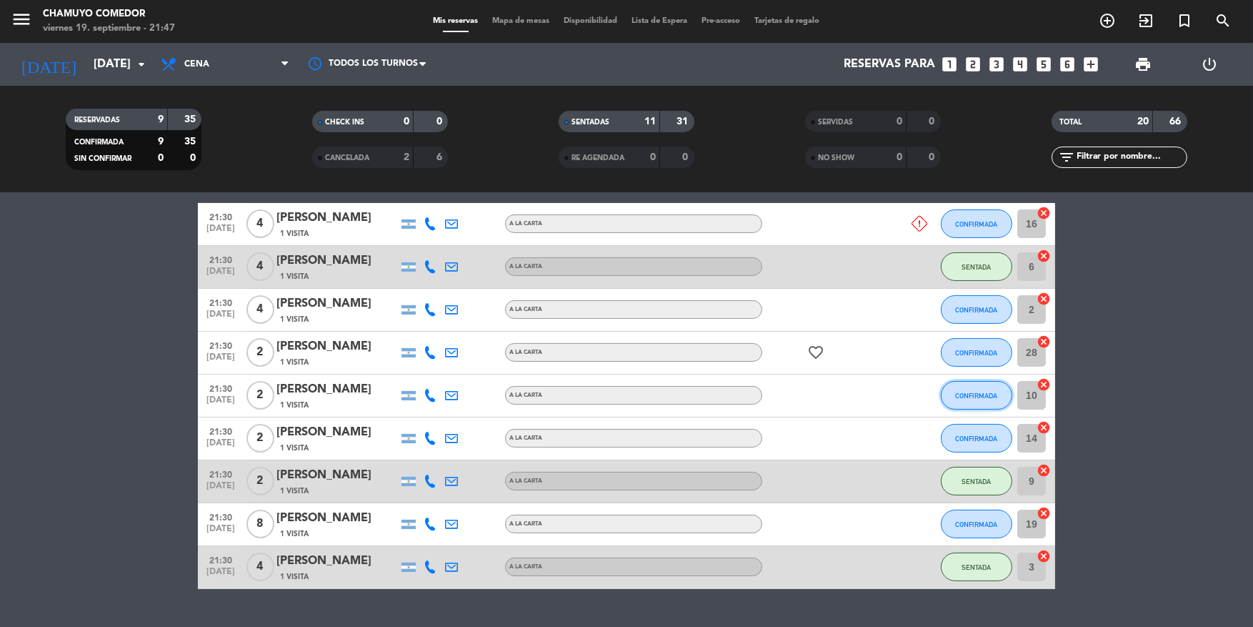
click at [951, 402] on button "CONFIRMADA" at bounding box center [976, 395] width 71 height 29
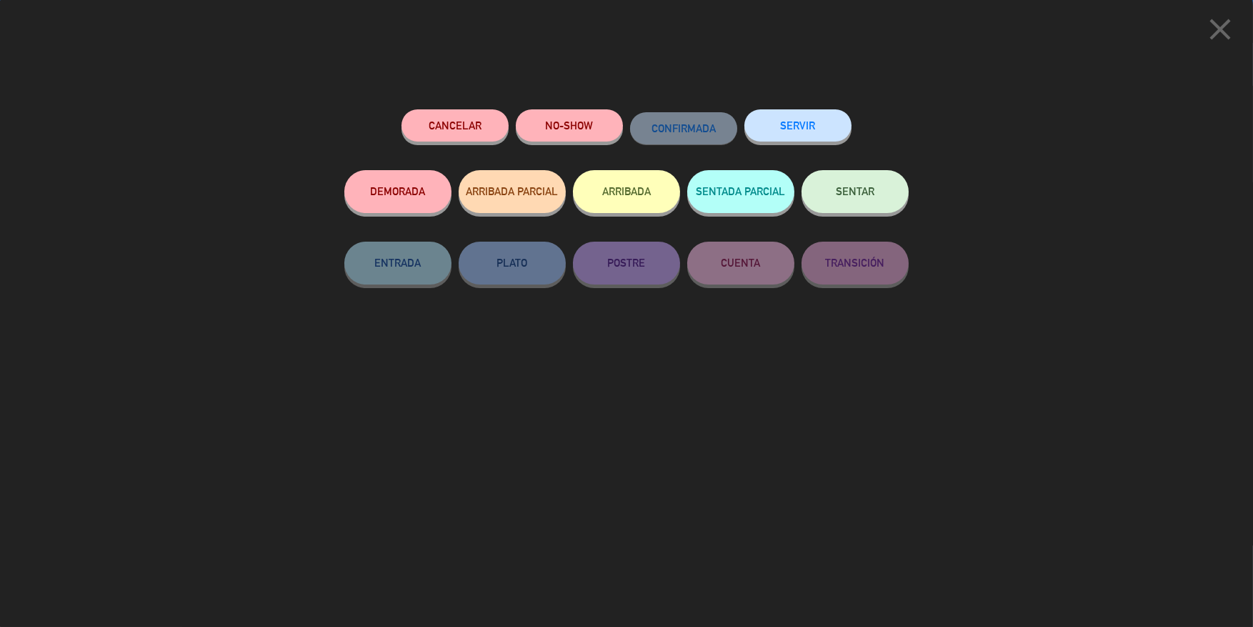
click at [871, 218] on div "SENTAR" at bounding box center [855, 205] width 107 height 71
click at [874, 217] on div "SENTAR" at bounding box center [855, 205] width 107 height 71
click at [878, 199] on button "SENTAR" at bounding box center [855, 191] width 107 height 43
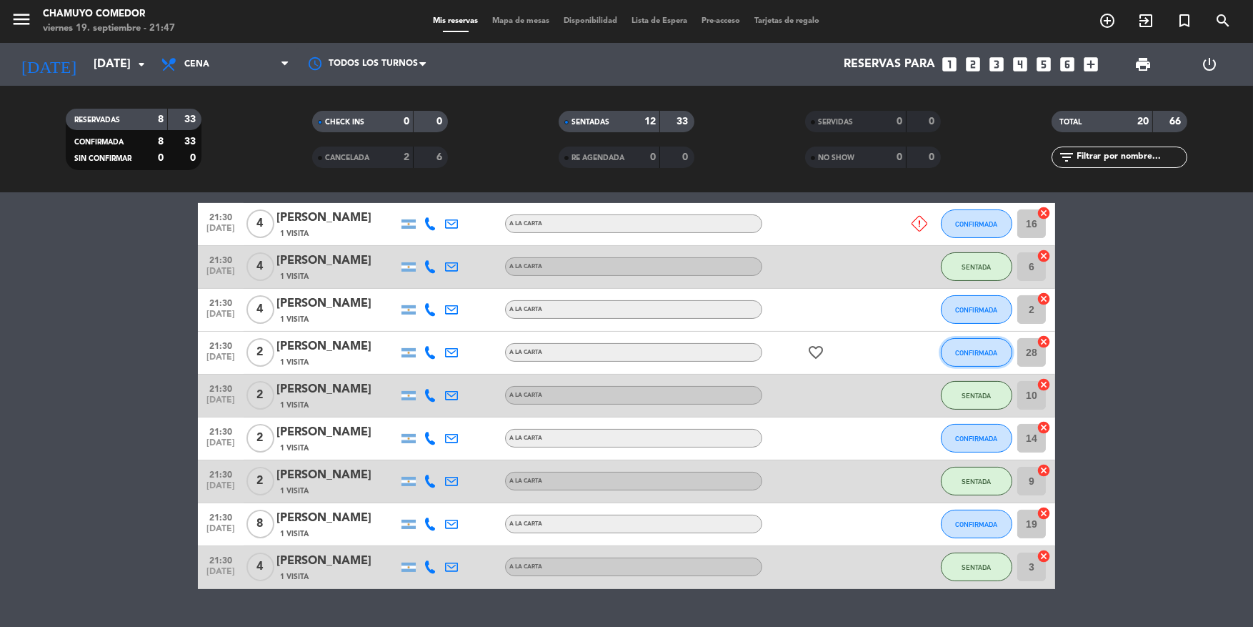
click at [960, 352] on span "CONFIRMADA" at bounding box center [977, 353] width 42 height 8
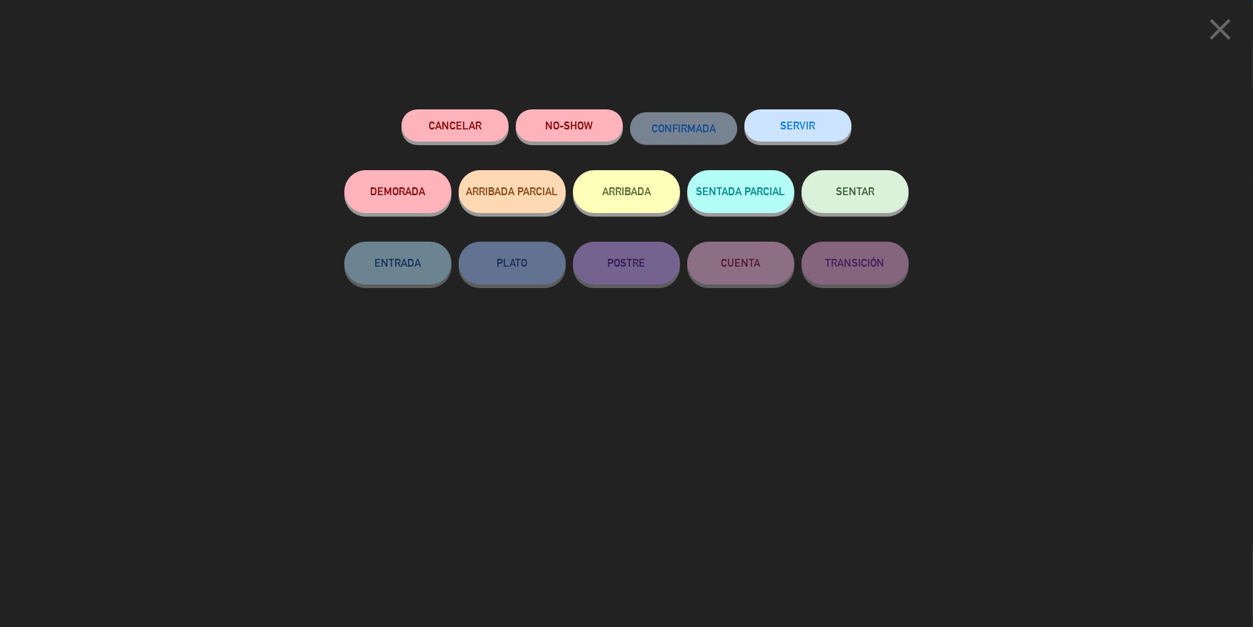
click at [870, 208] on button "SENTAR" at bounding box center [855, 191] width 107 height 43
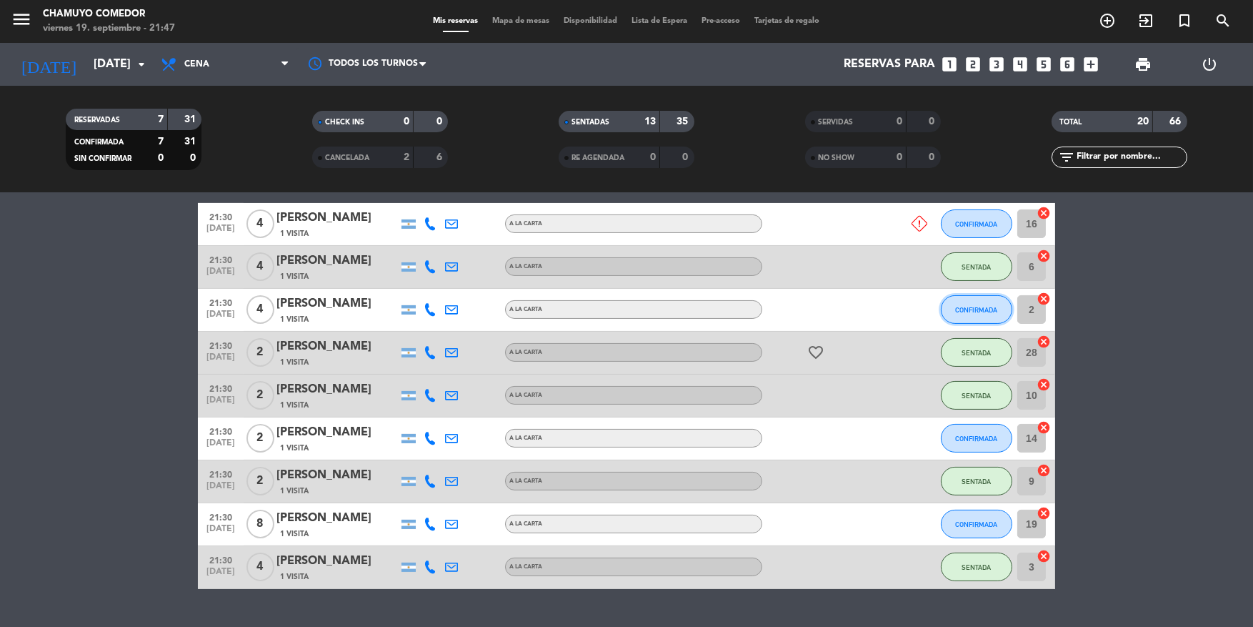
click at [973, 299] on button "CONFIRMADA" at bounding box center [976, 309] width 71 height 29
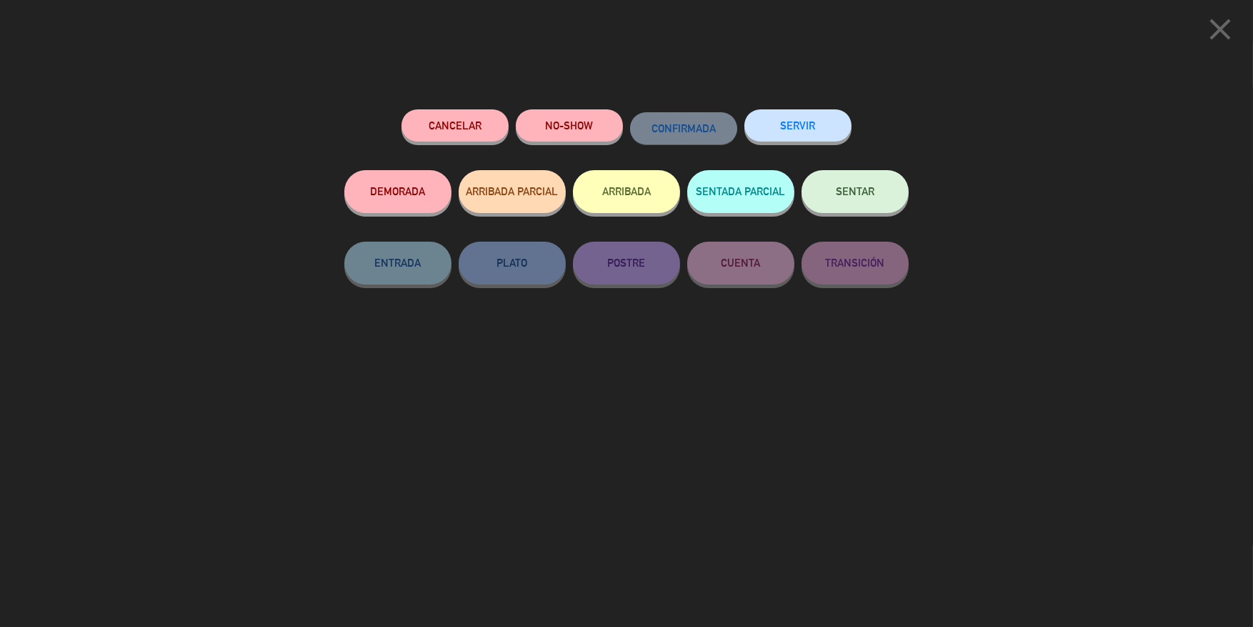
click at [891, 193] on button "SENTAR" at bounding box center [855, 191] width 107 height 43
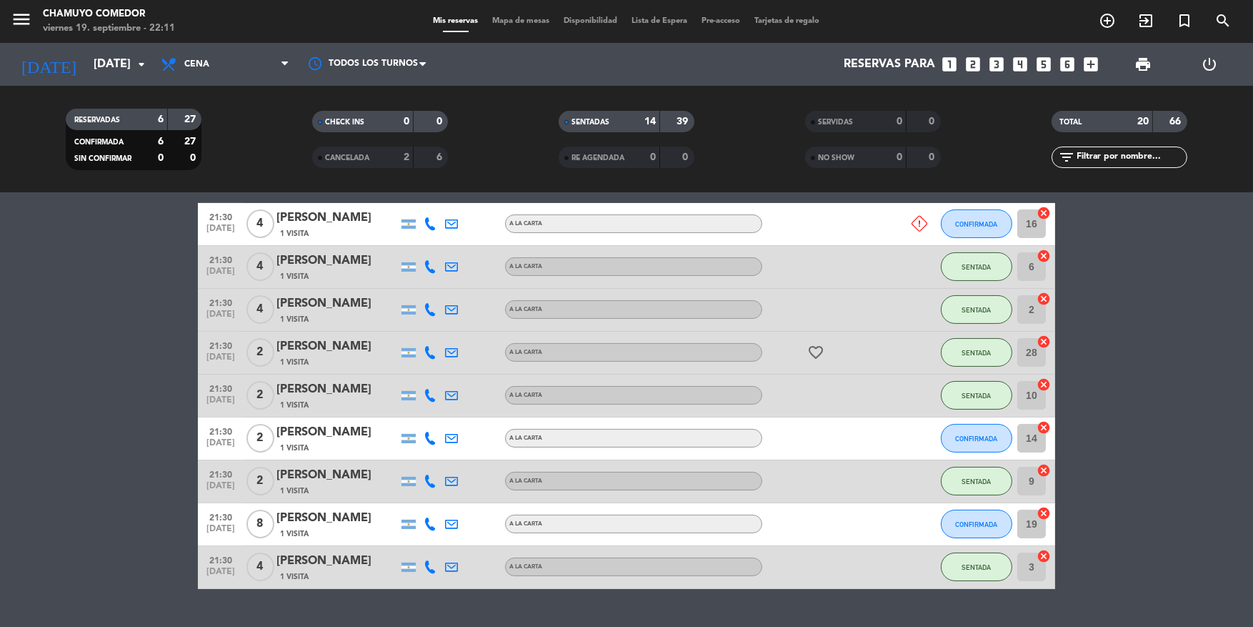
click at [44, 477] on bookings-row "20:00 [DATE] 3 [PERSON_NAME] 1 Visita headset_mic Sin menú asignado SENTADA 7 c…" at bounding box center [626, 130] width 1253 height 918
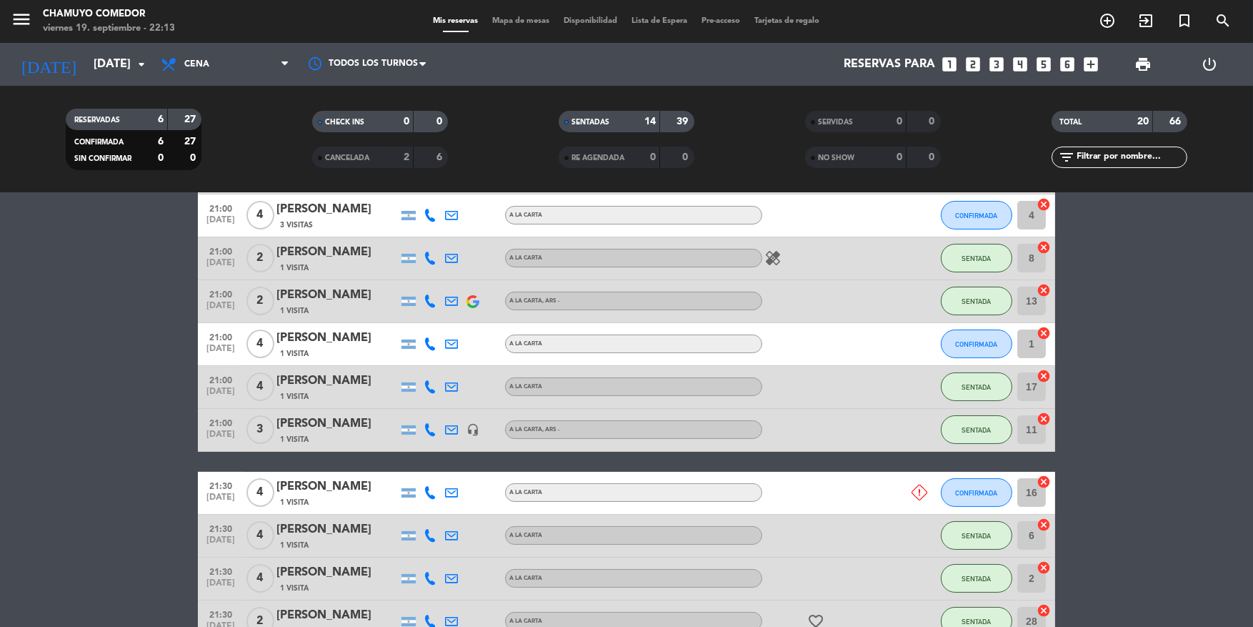
scroll to position [389, 0]
